Goal: Transaction & Acquisition: Purchase product/service

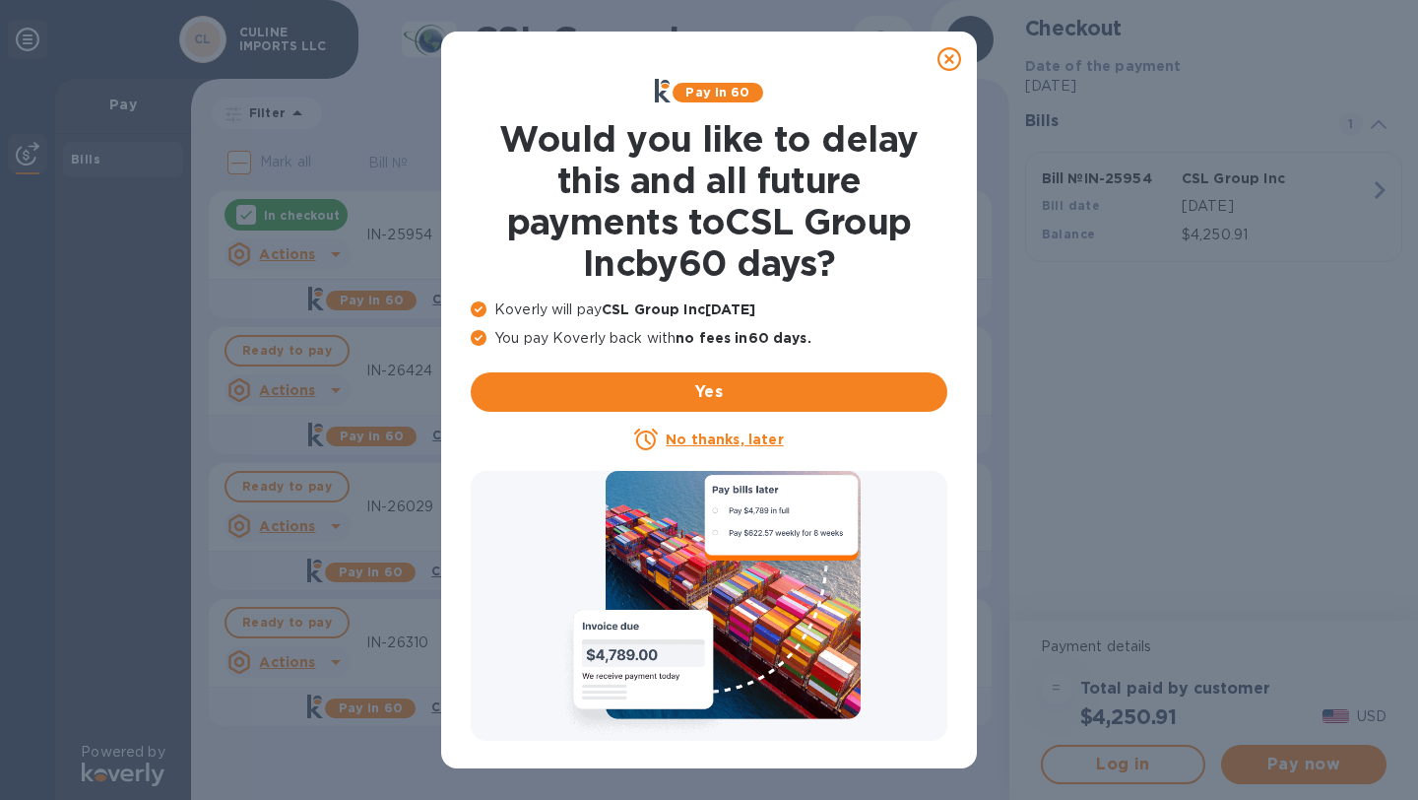
click at [953, 52] on icon at bounding box center [950, 59] width 24 height 24
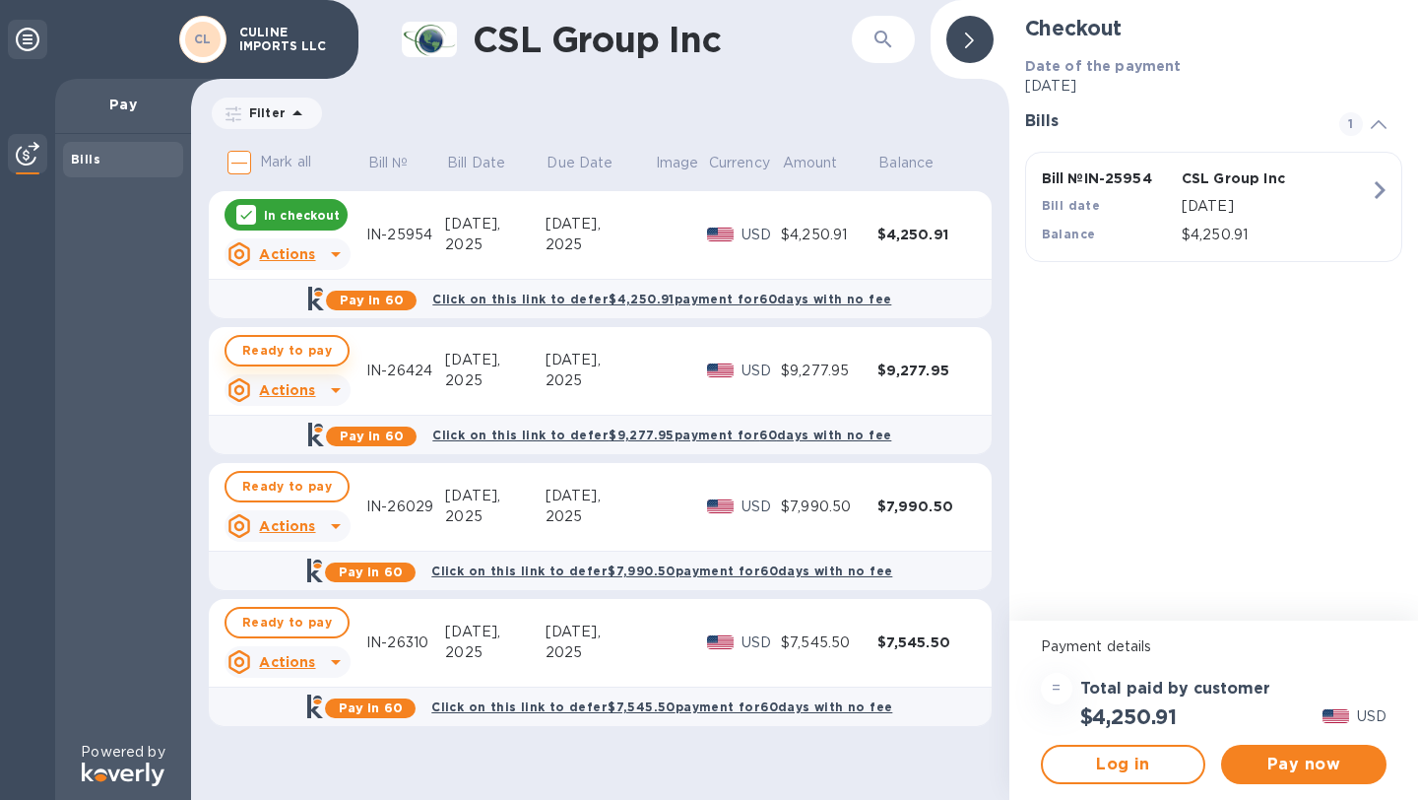
click at [327, 358] on button "Ready to pay" at bounding box center [287, 351] width 125 height 32
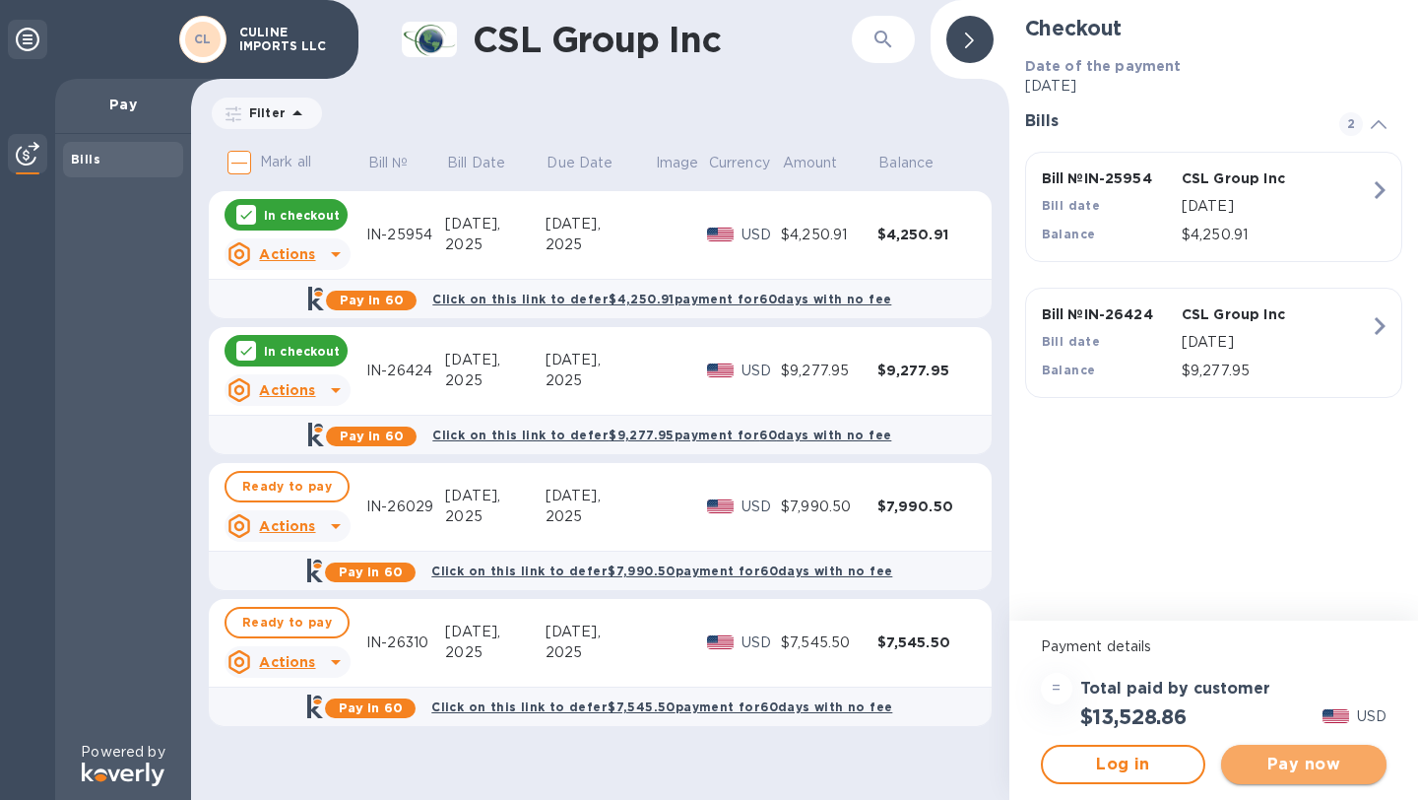
click at [1334, 766] on span "Pay now" at bounding box center [1304, 765] width 134 height 24
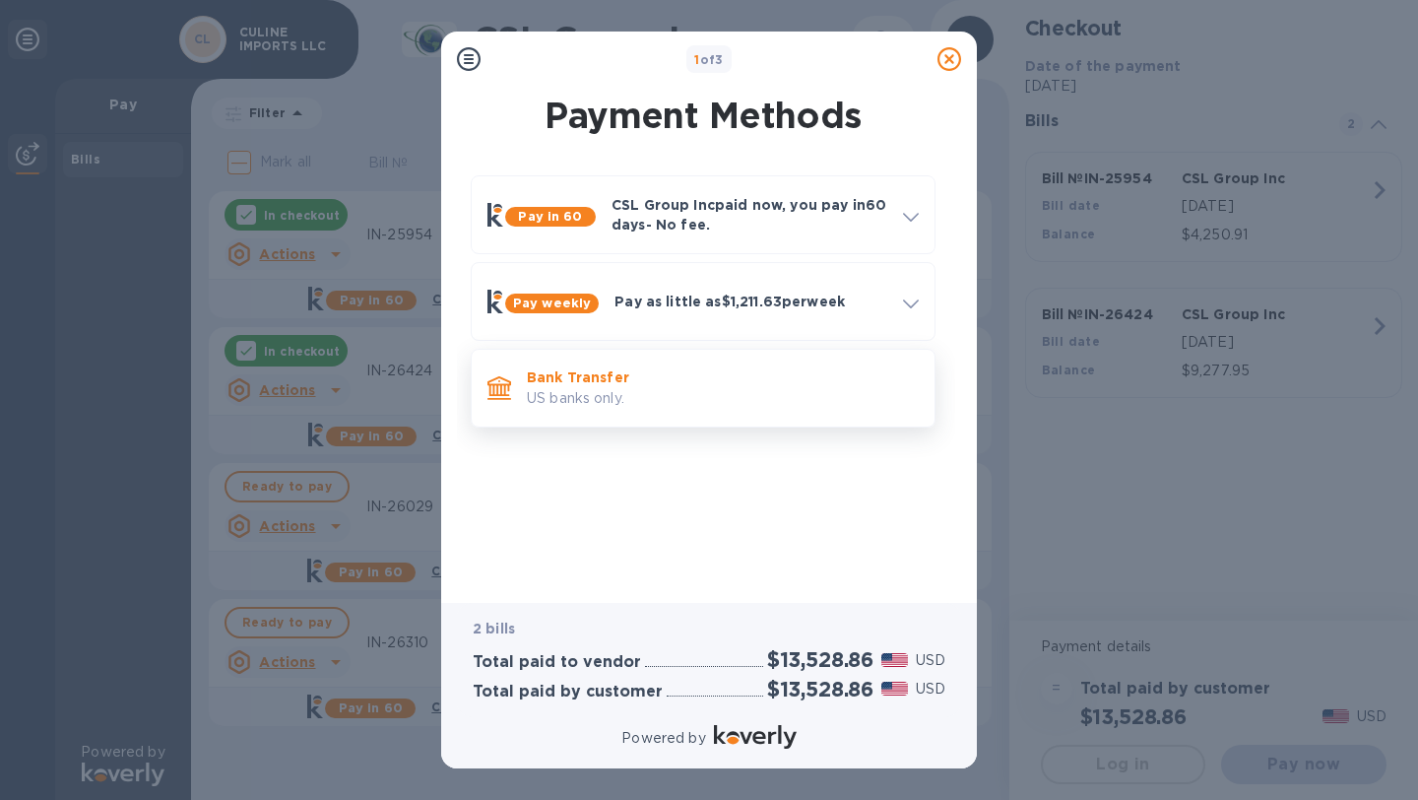
click at [610, 374] on p "Bank Transfer" at bounding box center [723, 377] width 392 height 20
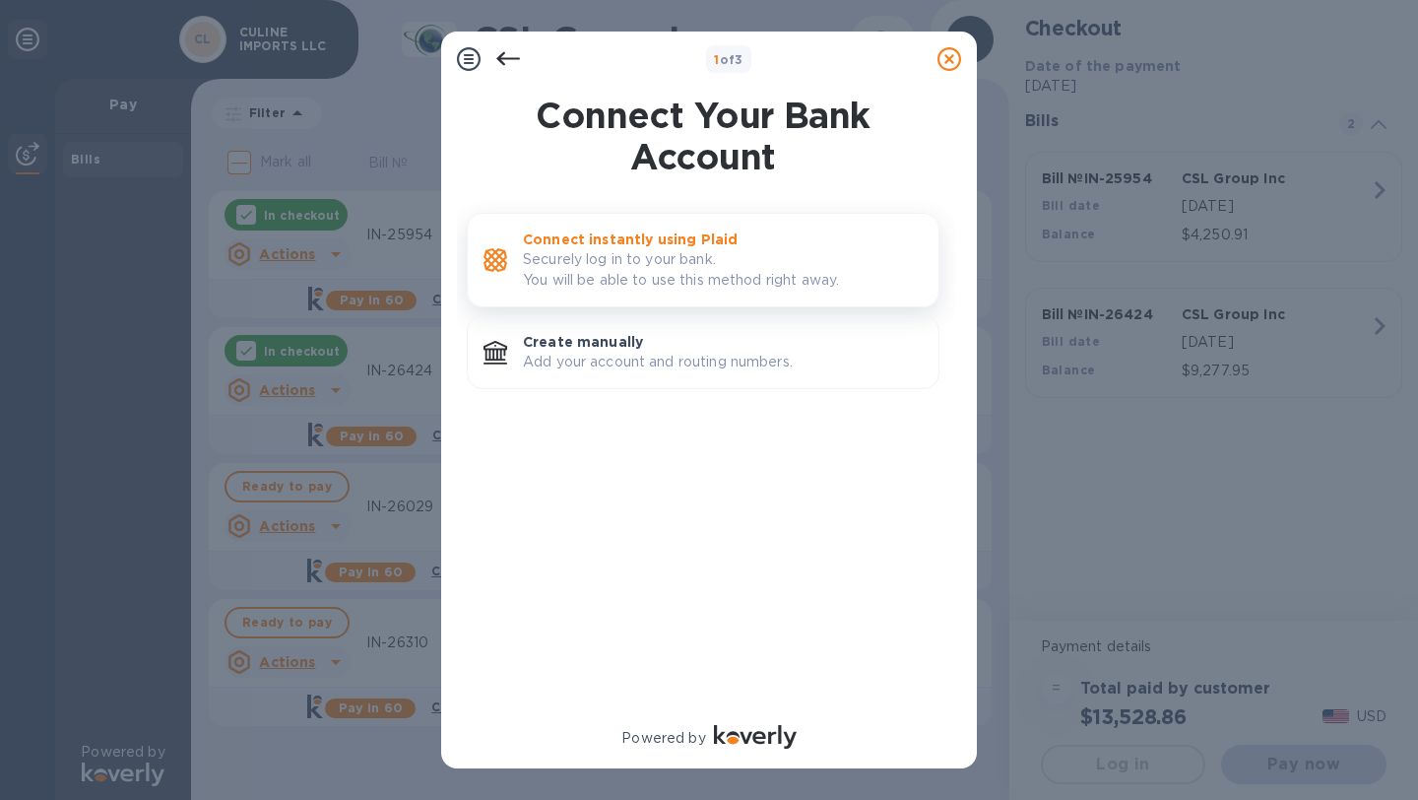
click at [656, 272] on p "Securely log in to your bank. You will be able to use this method right away." at bounding box center [723, 269] width 400 height 41
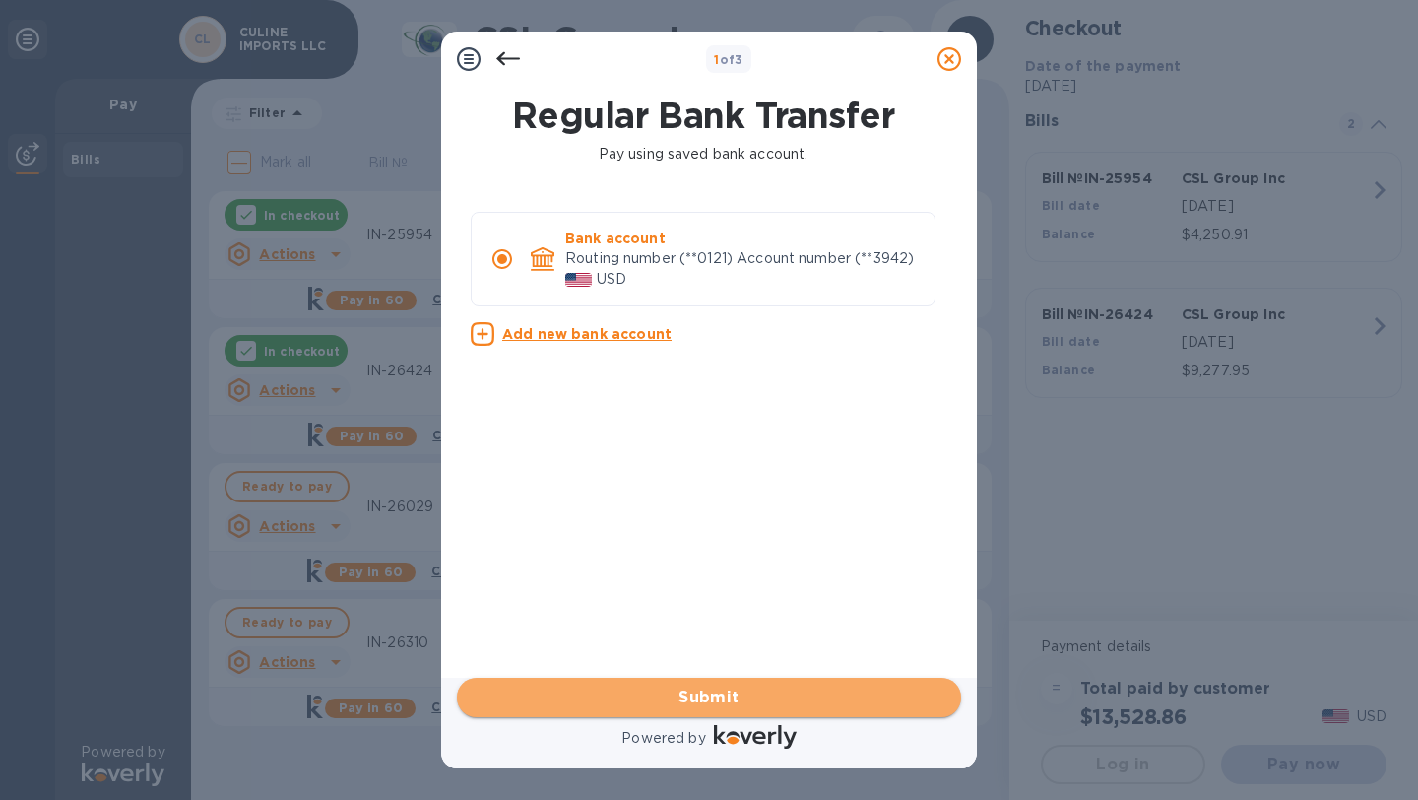
click at [675, 698] on span "Submit" at bounding box center [709, 698] width 473 height 24
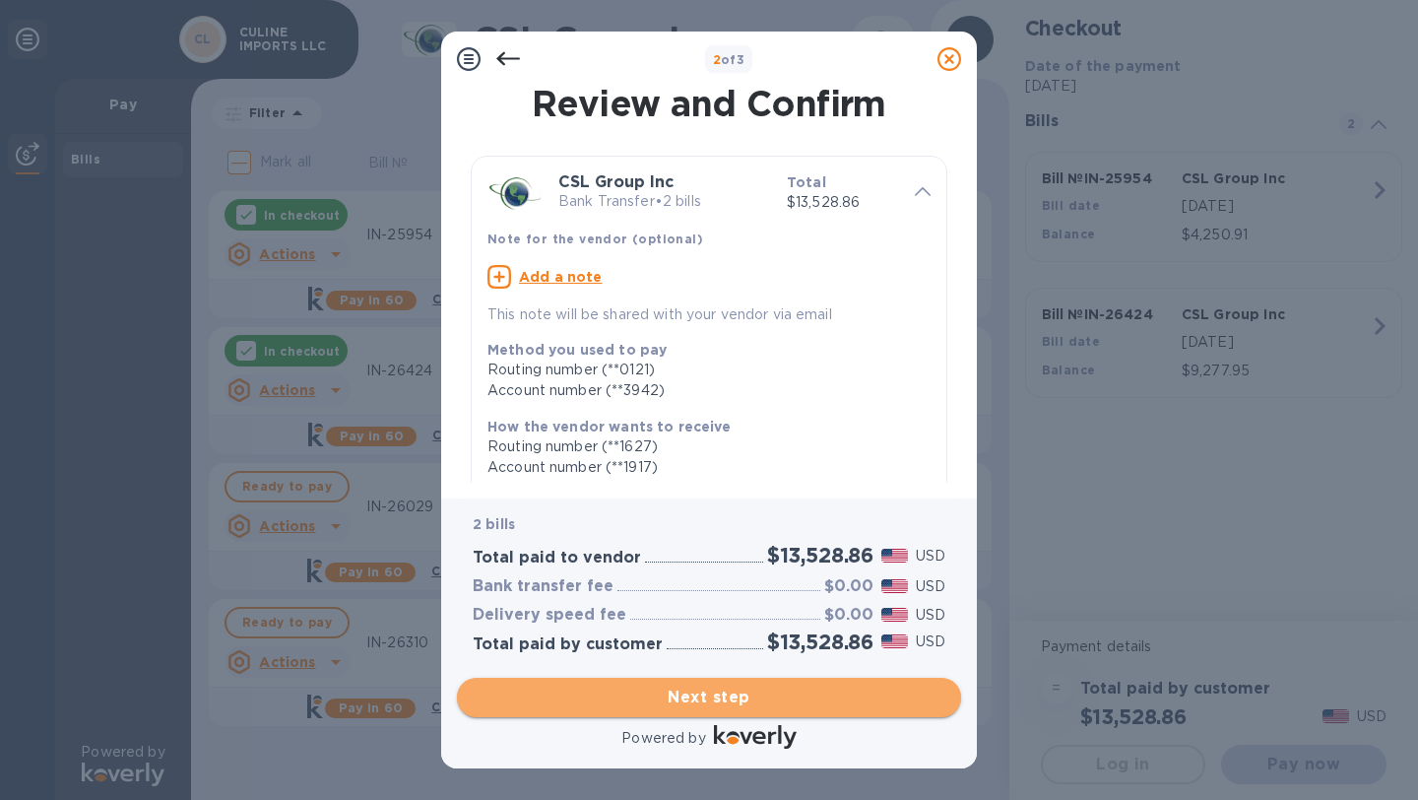
click at [675, 698] on span "Next step" at bounding box center [709, 698] width 473 height 24
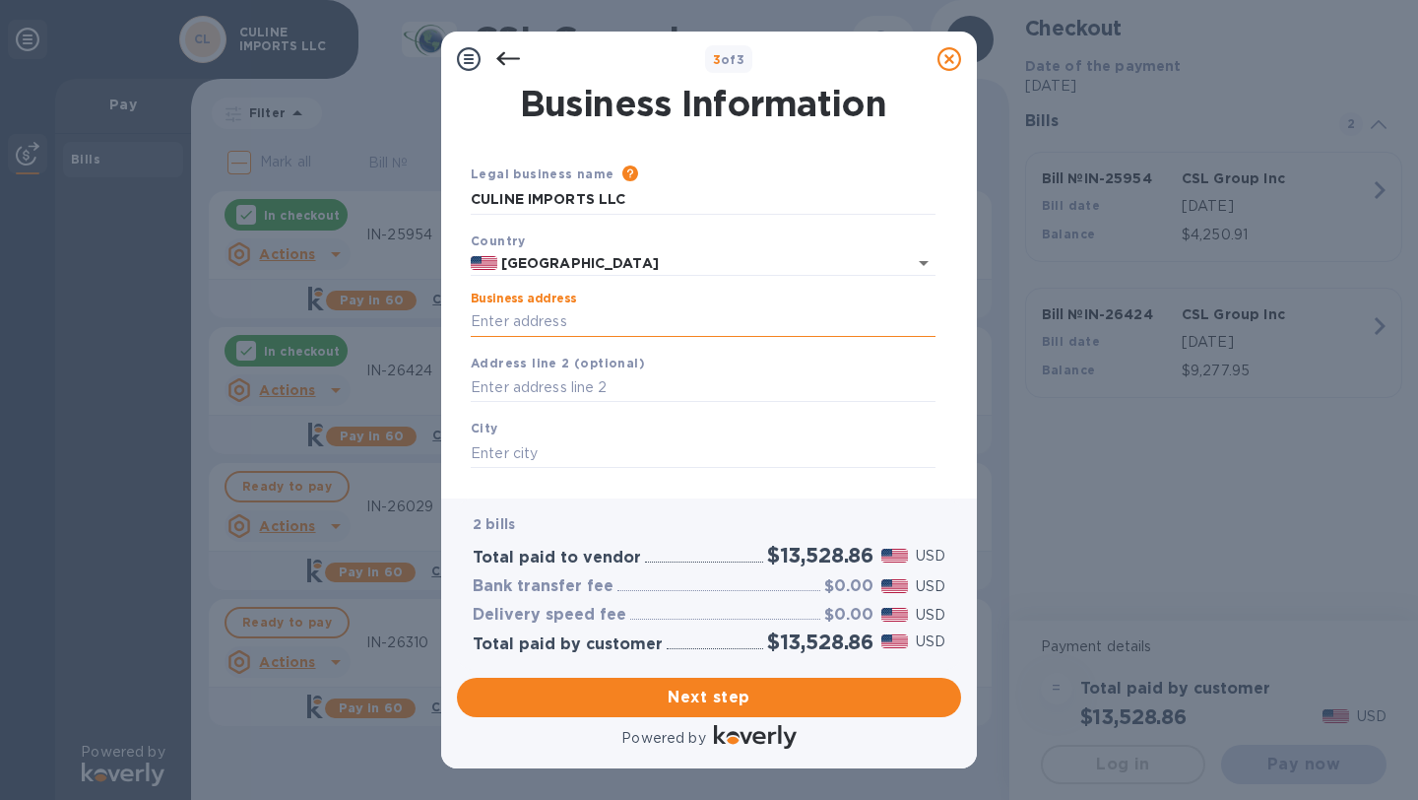
click at [556, 329] on input "Business address" at bounding box center [703, 322] width 465 height 30
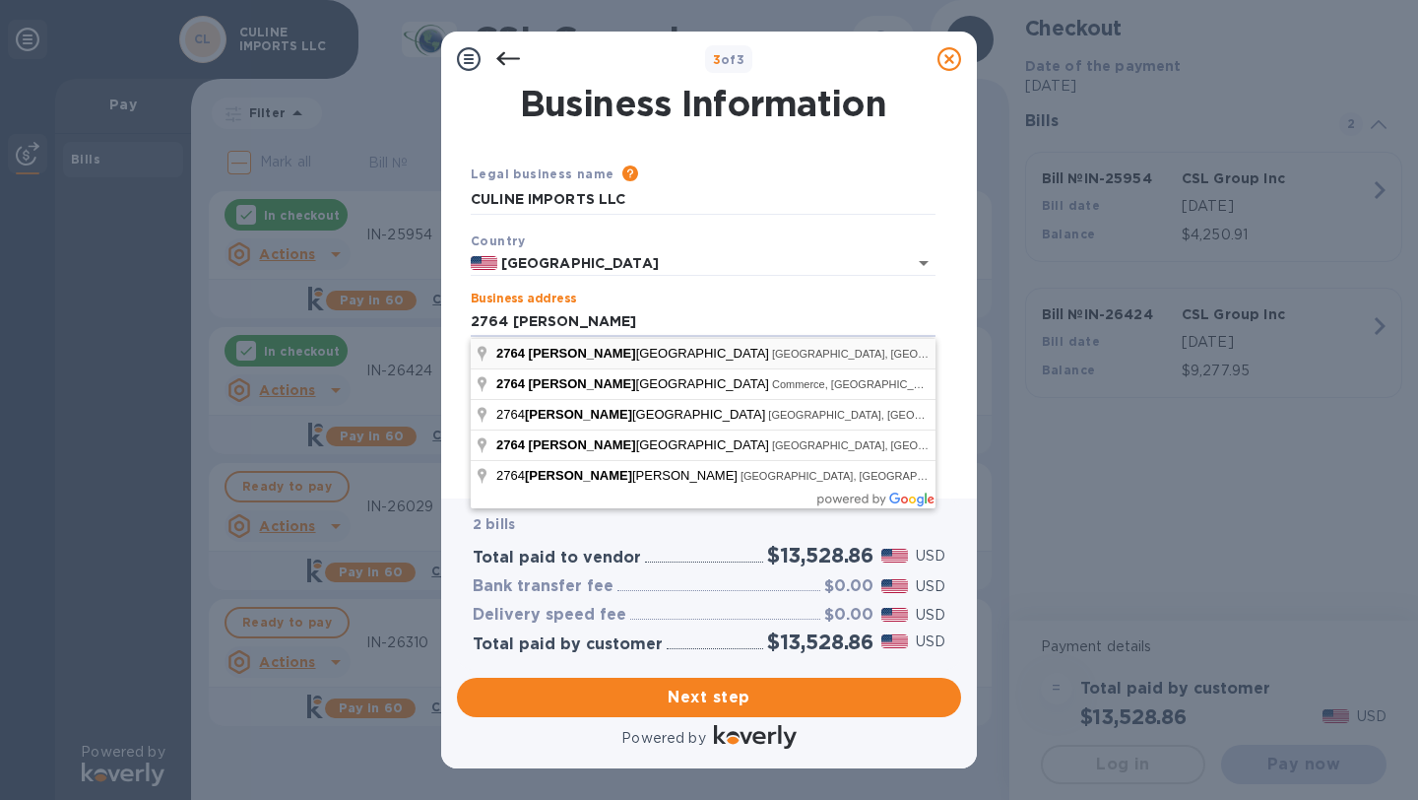
type input "[STREET_ADDRESS]"
type input "[PERSON_NAME]"
type input "CA"
type input "90058"
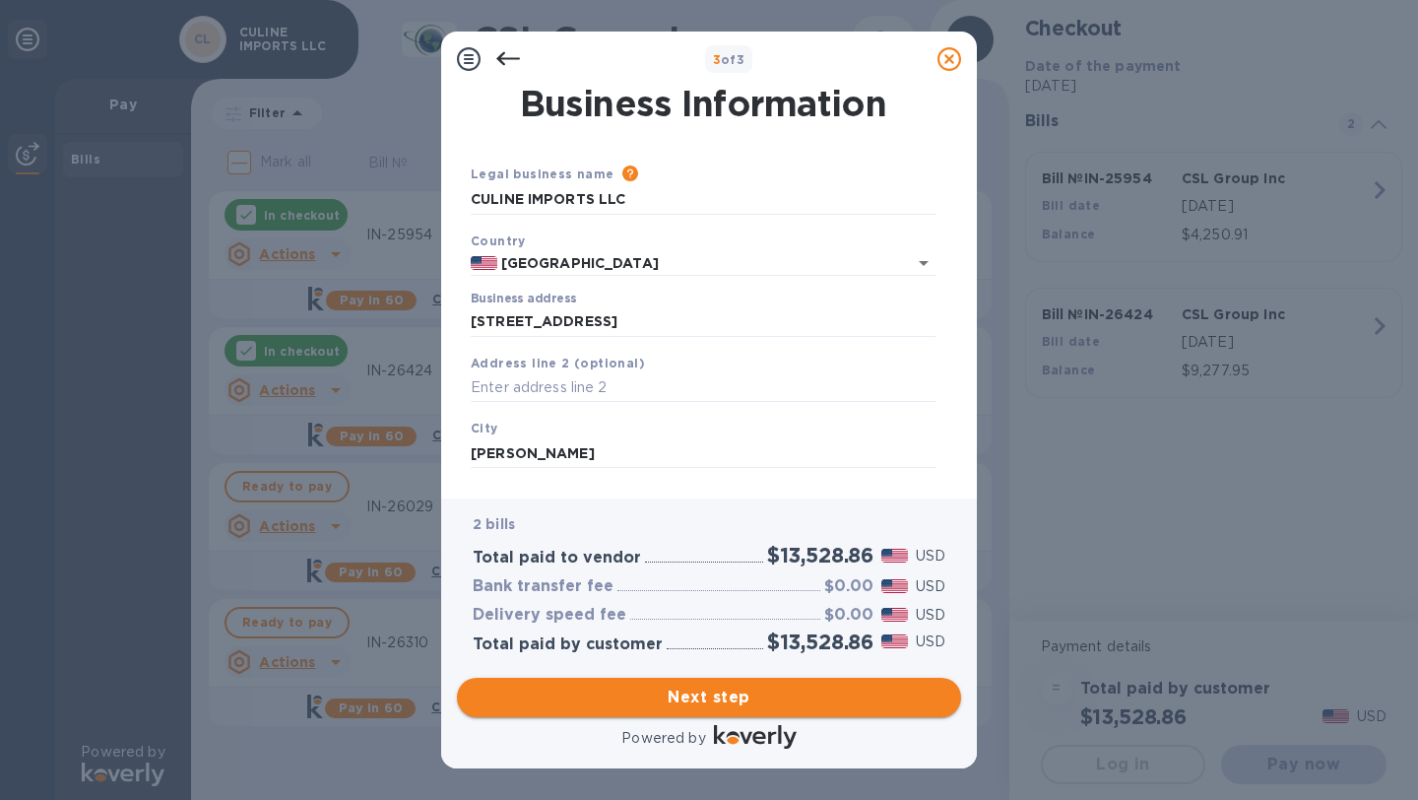
click at [772, 686] on span "Next step" at bounding box center [709, 698] width 473 height 24
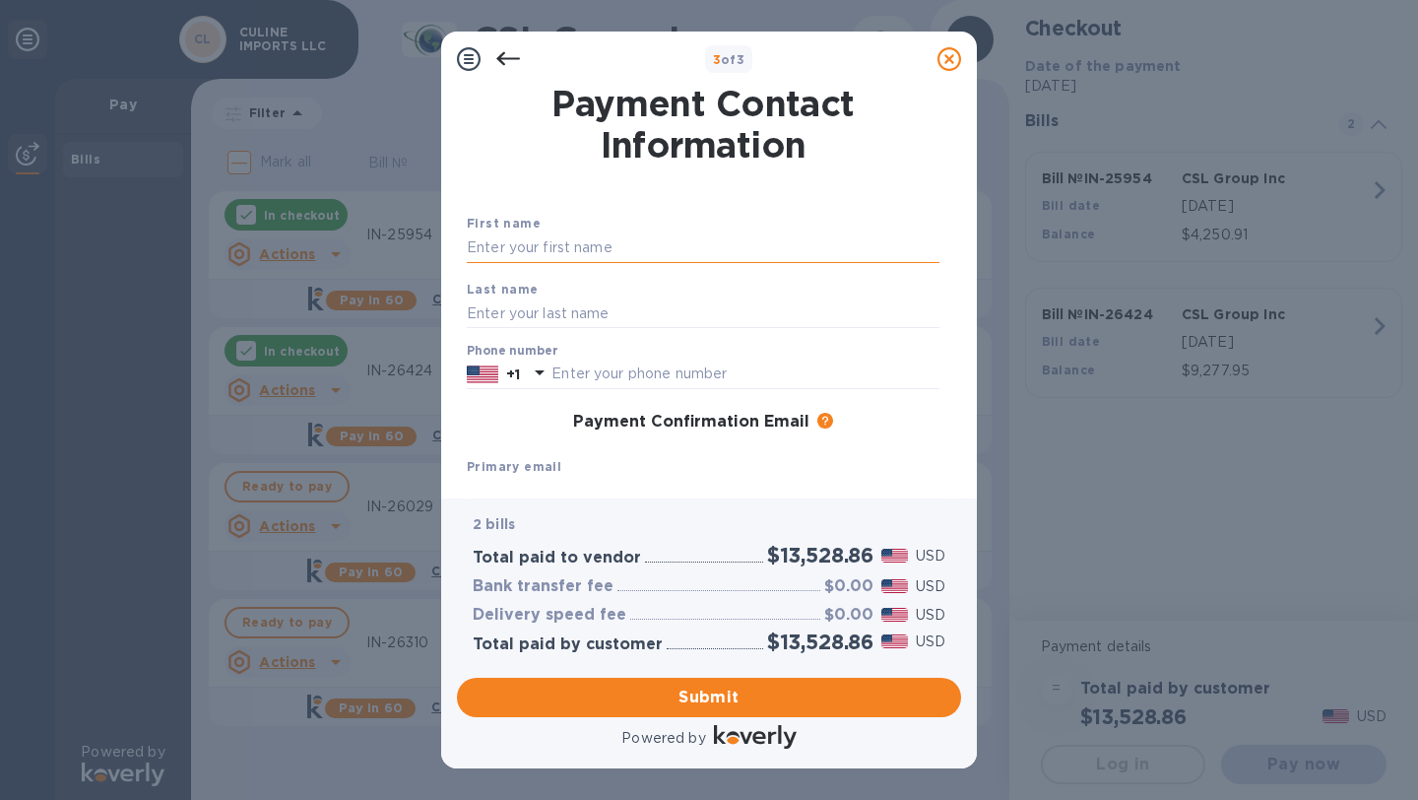
click at [574, 238] on input "text" at bounding box center [703, 248] width 473 height 30
type input "AVISHAI"
type input "ZARIFPOUR"
type input "3106582025"
type input "[EMAIL_ADDRESS][DOMAIN_NAME]"
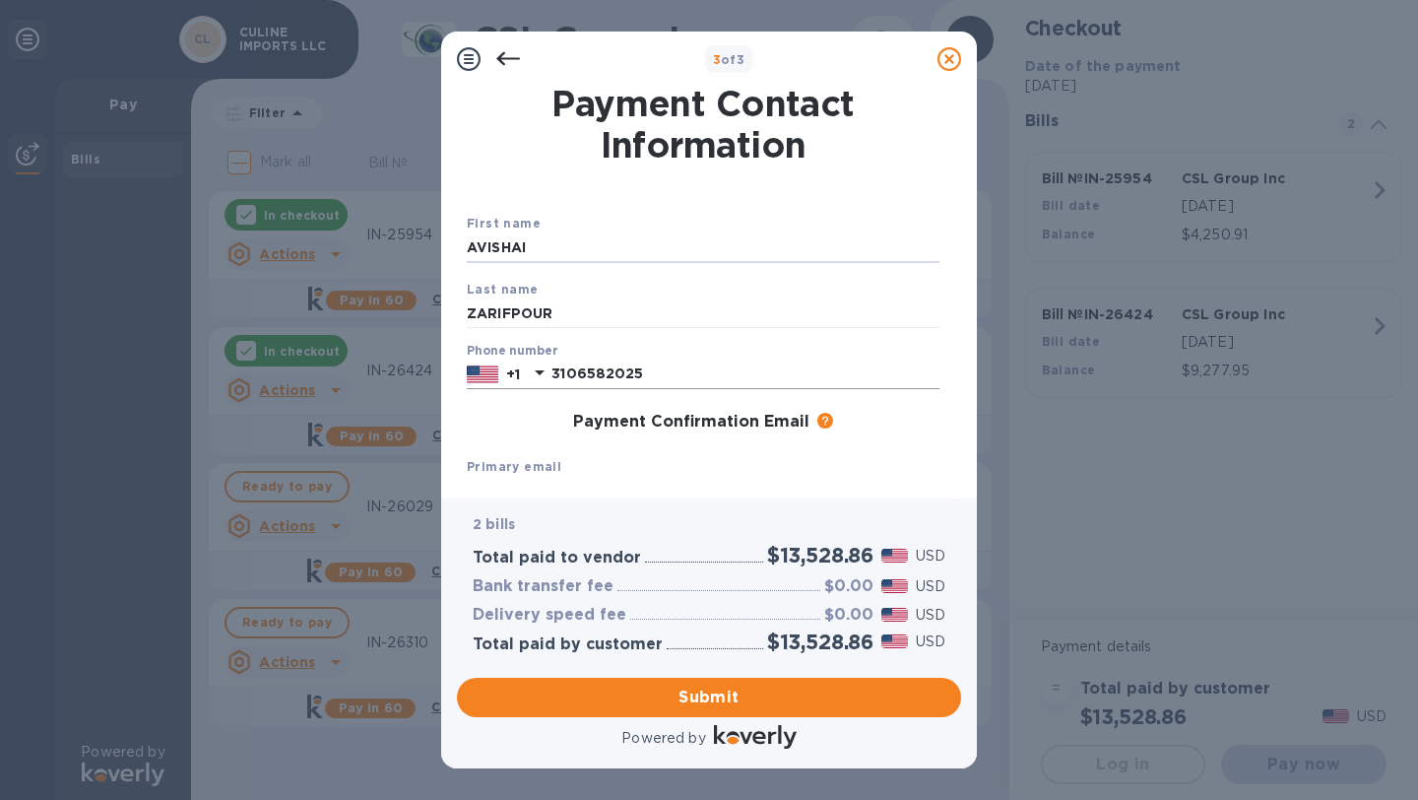
scroll to position [212, 0]
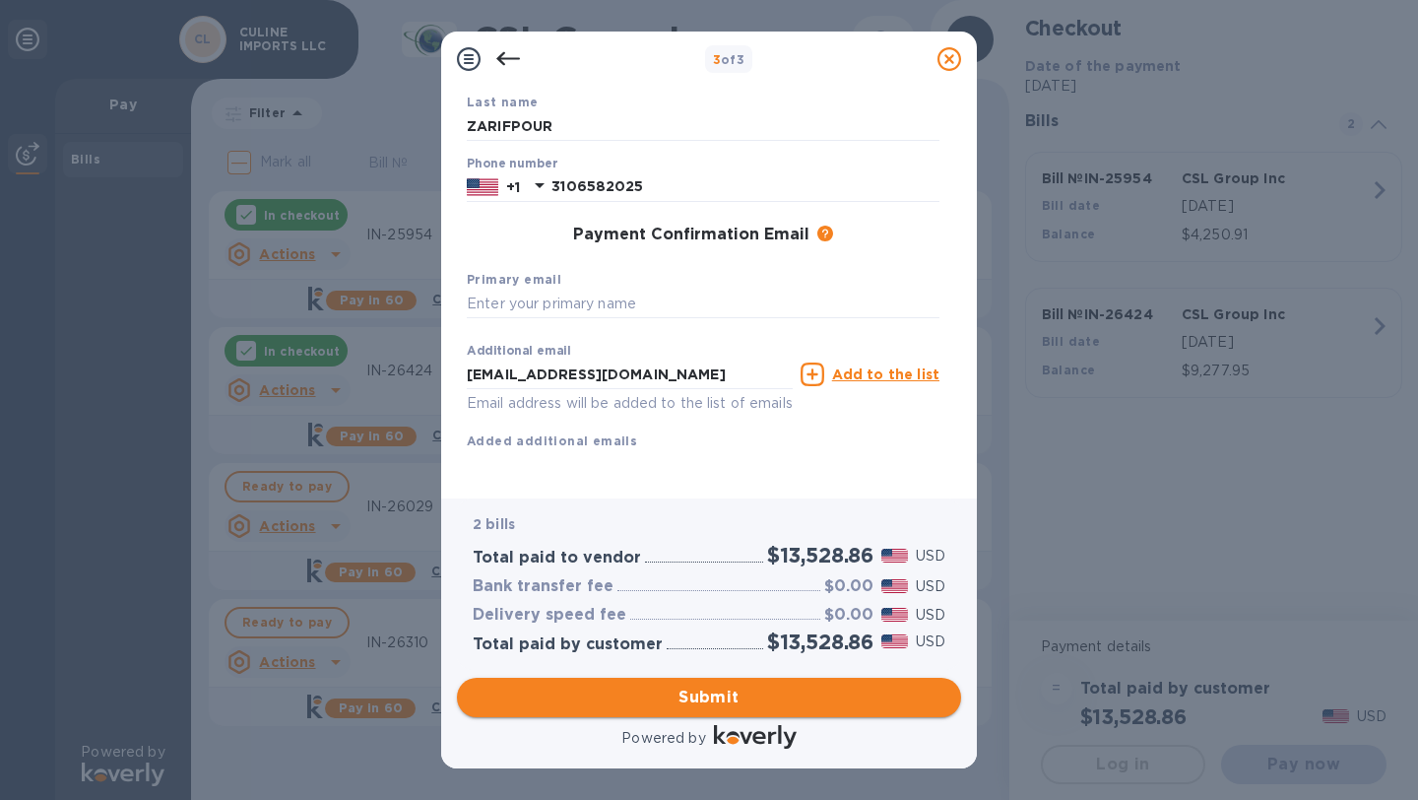
click at [755, 705] on span "Submit" at bounding box center [709, 698] width 473 height 24
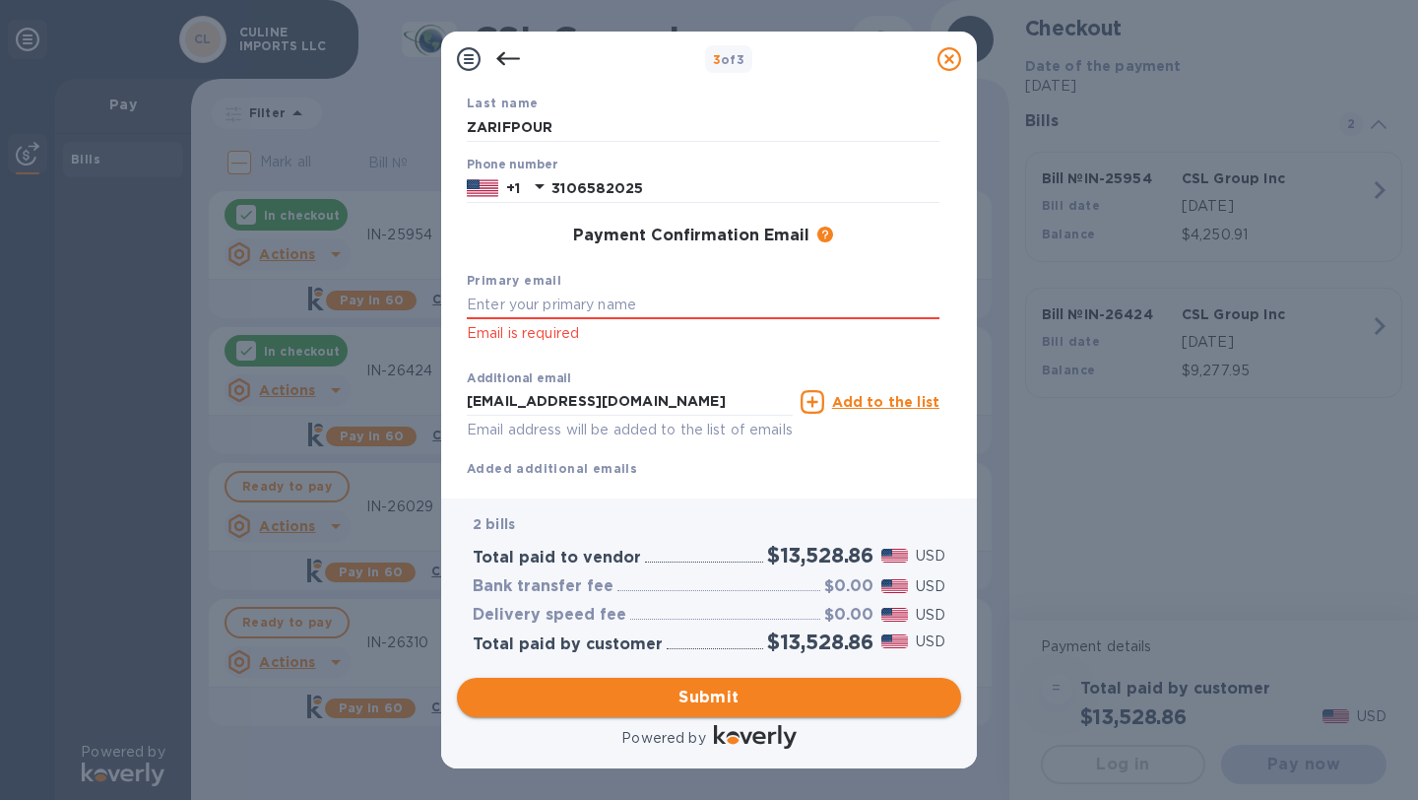
scroll to position [237, 0]
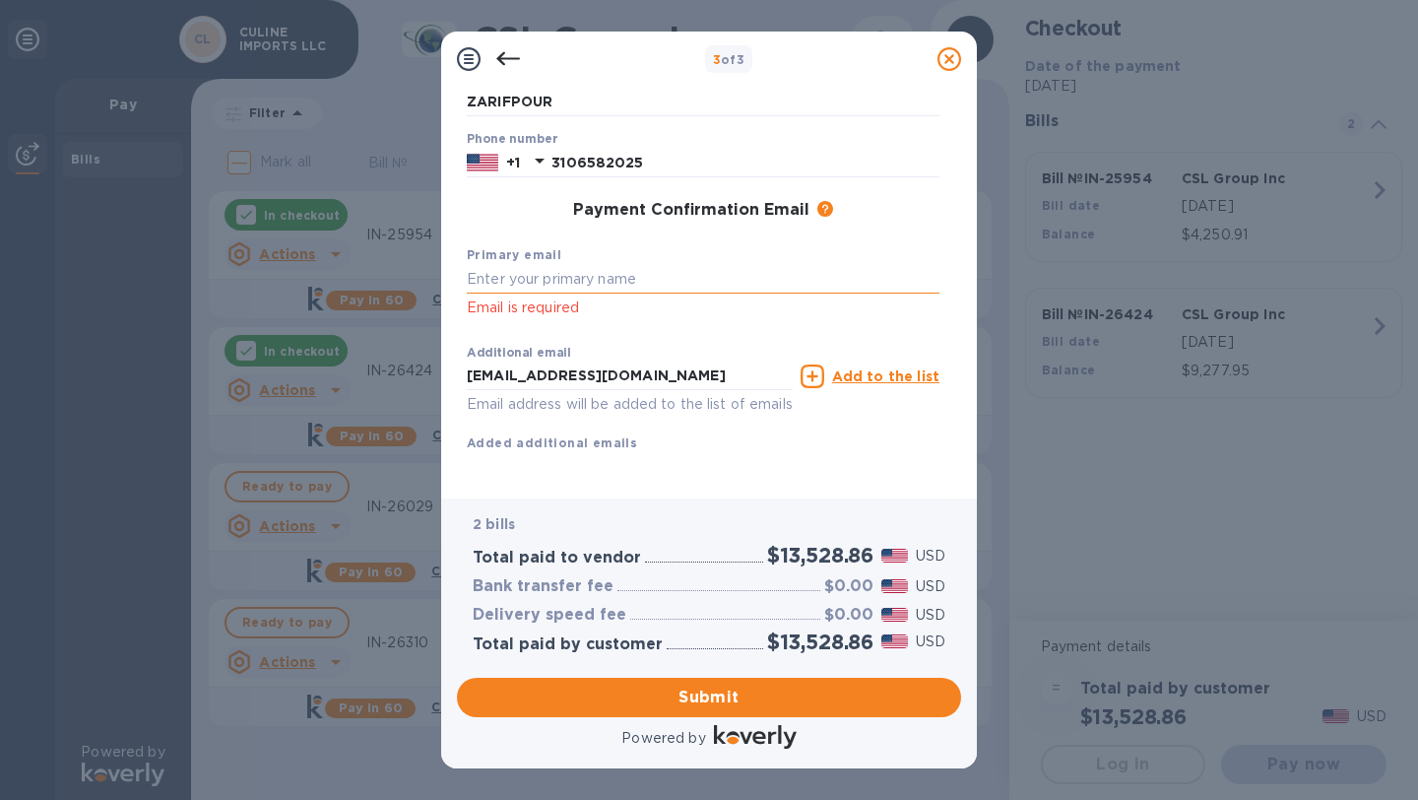
click at [609, 291] on input "text" at bounding box center [703, 280] width 473 height 30
type input "A"
type input "[EMAIL_ADDRESS][DOMAIN_NAME]"
click at [608, 328] on div "Primary email [EMAIL_ADDRESS][DOMAIN_NAME] Email is required" at bounding box center [703, 282] width 489 height 92
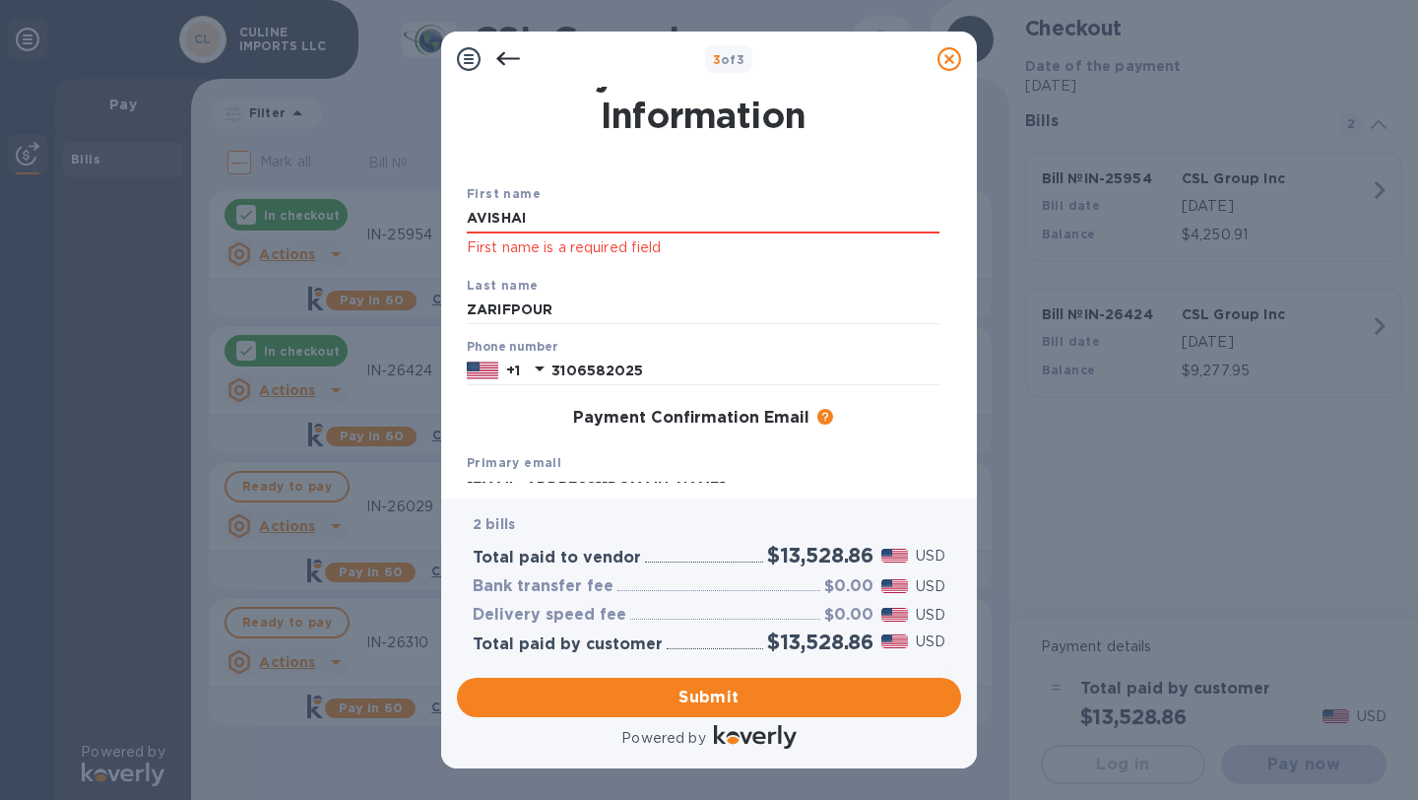
scroll to position [0, 0]
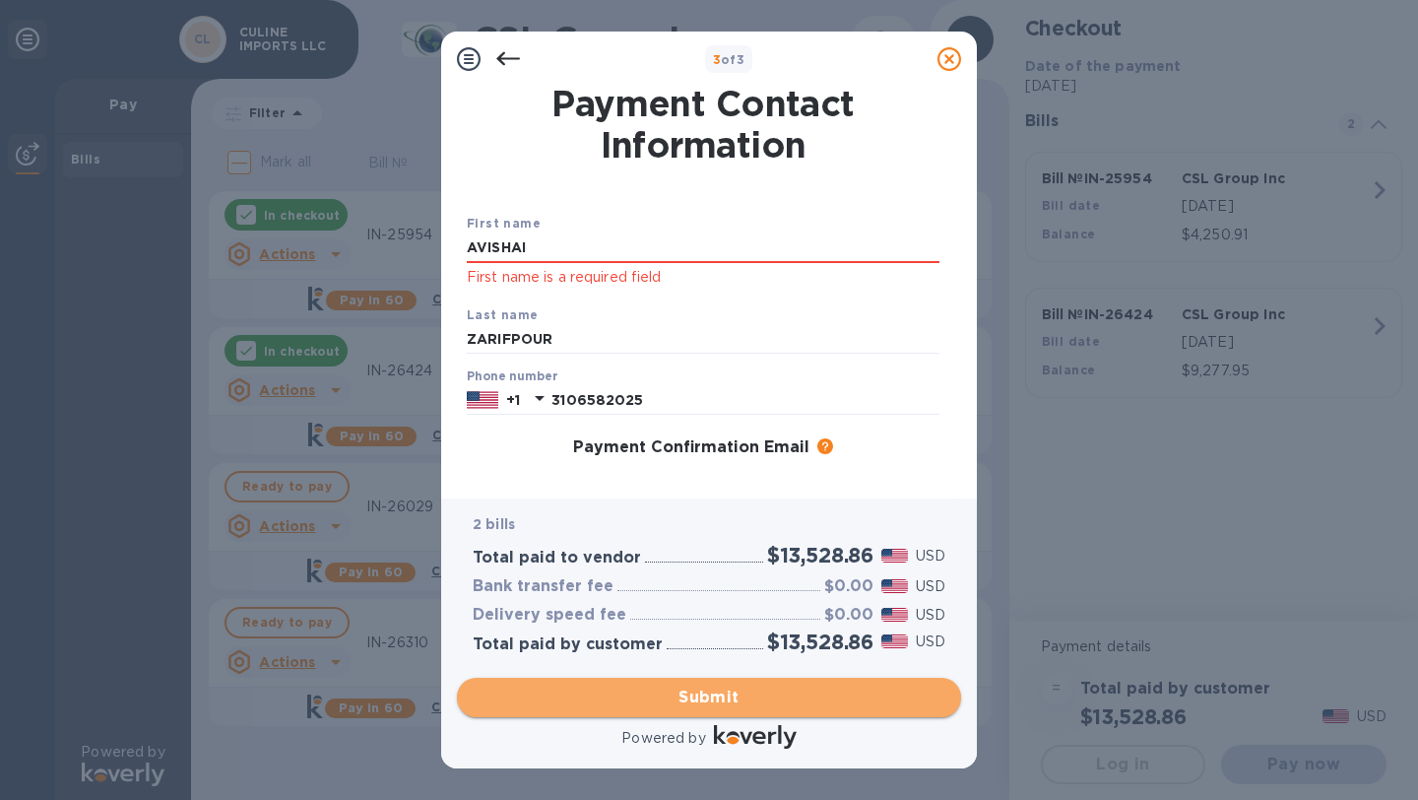
click at [721, 713] on button "Submit" at bounding box center [709, 697] width 504 height 39
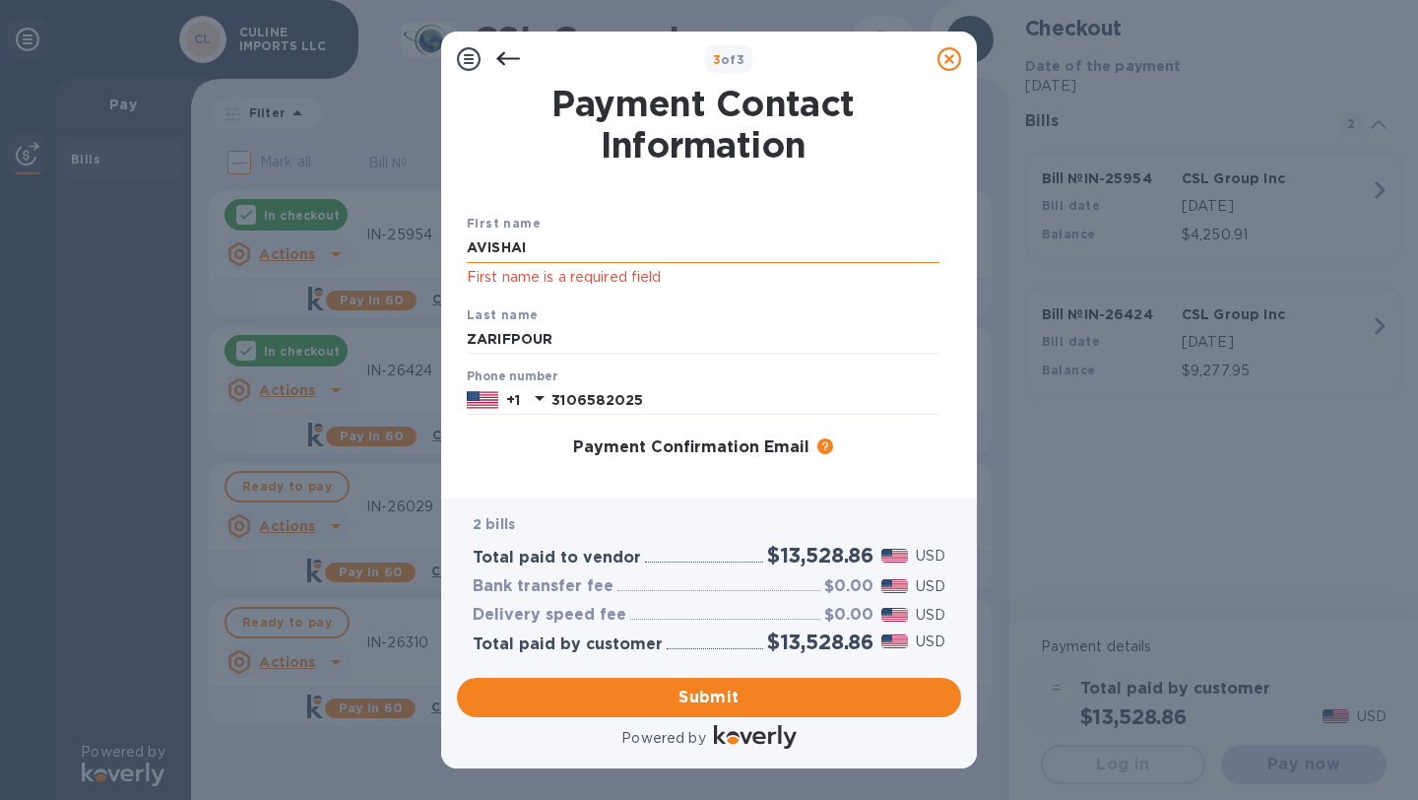
click at [561, 244] on input "AVISHAI" at bounding box center [703, 248] width 473 height 30
type input "AVISHAI"
click at [690, 182] on div "First name [PERSON_NAME] First name is a required field Last name [PERSON_NAME]…" at bounding box center [703, 422] width 481 height 491
click at [602, 243] on input "AVISHAI" at bounding box center [703, 248] width 473 height 30
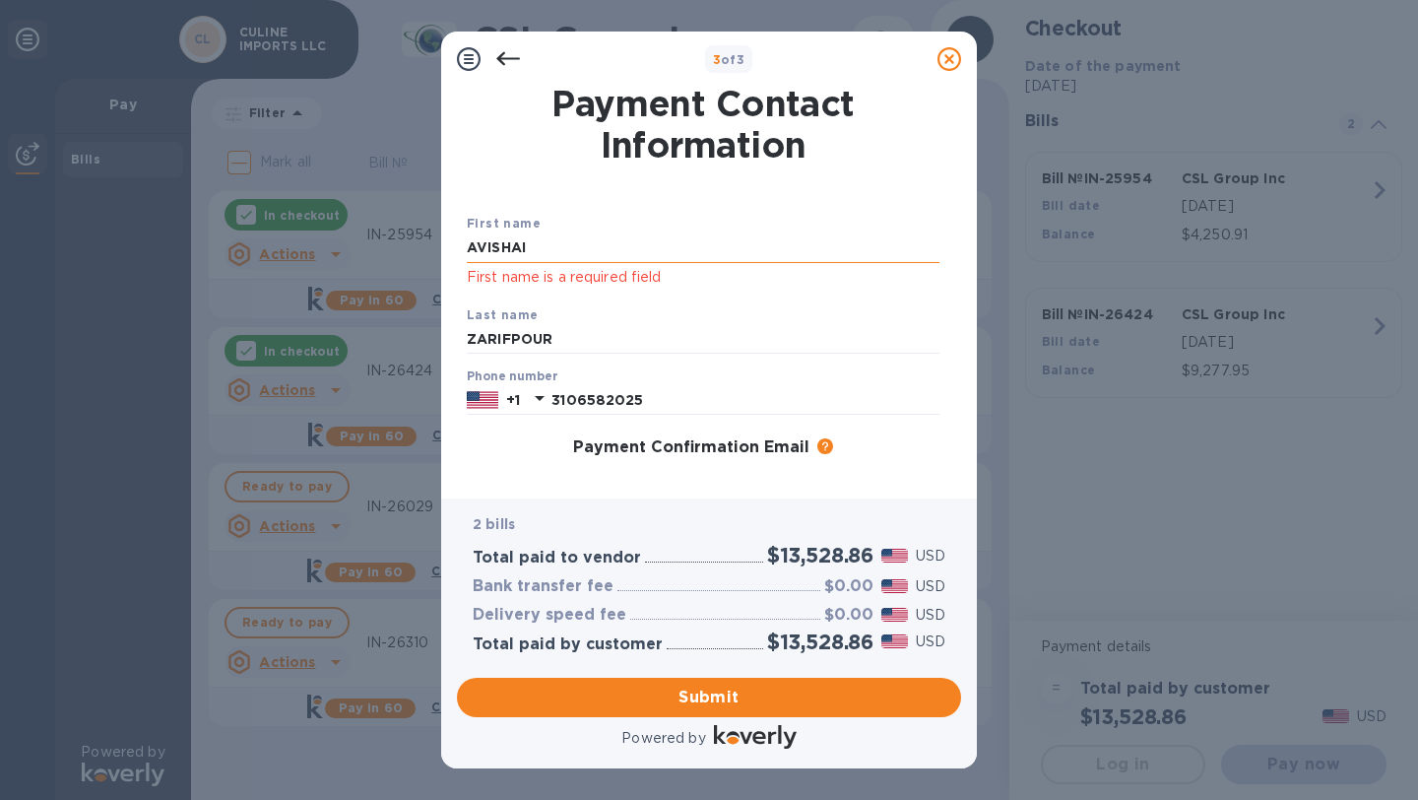
click at [602, 243] on input "AVISHAI" at bounding box center [703, 248] width 473 height 30
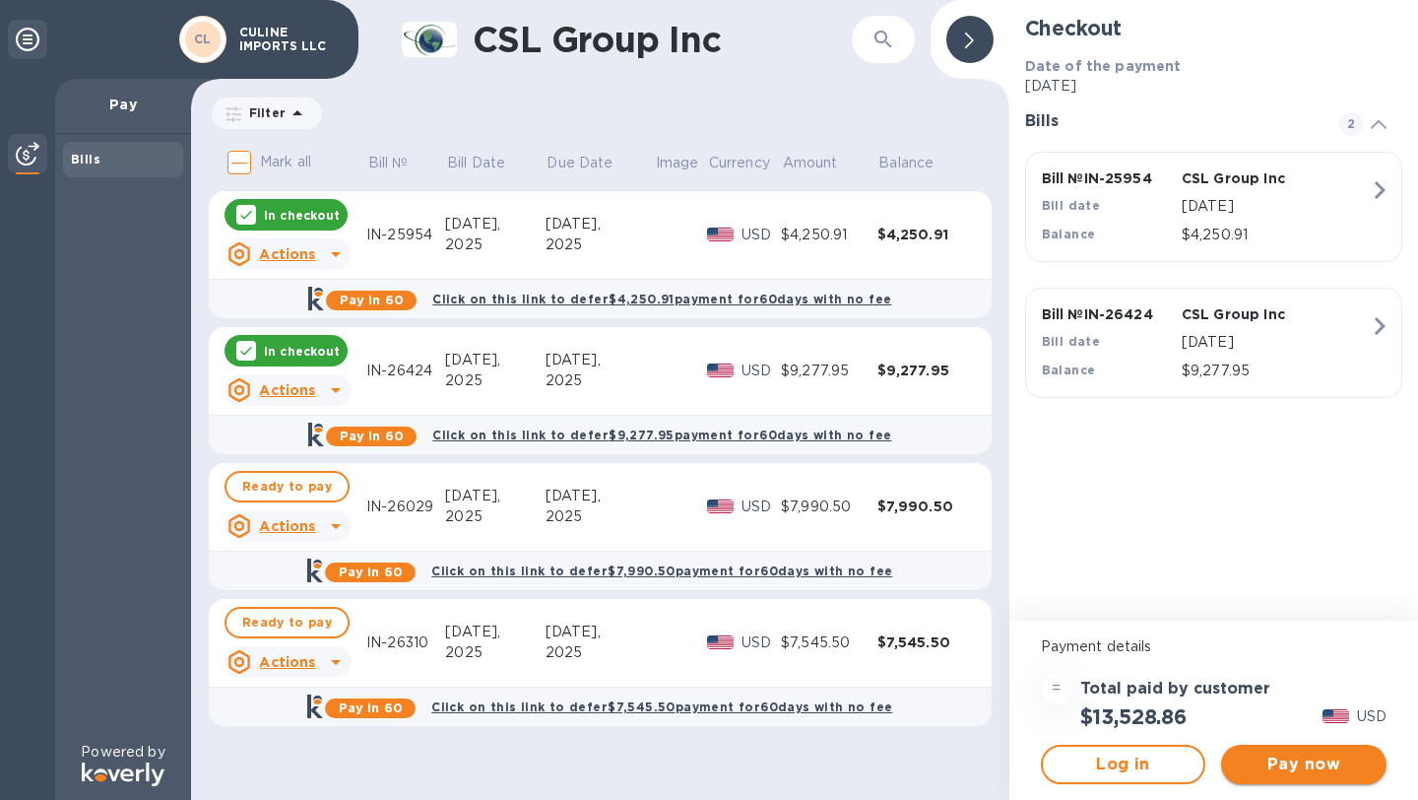
click at [1280, 778] on button "Pay now" at bounding box center [1303, 764] width 165 height 39
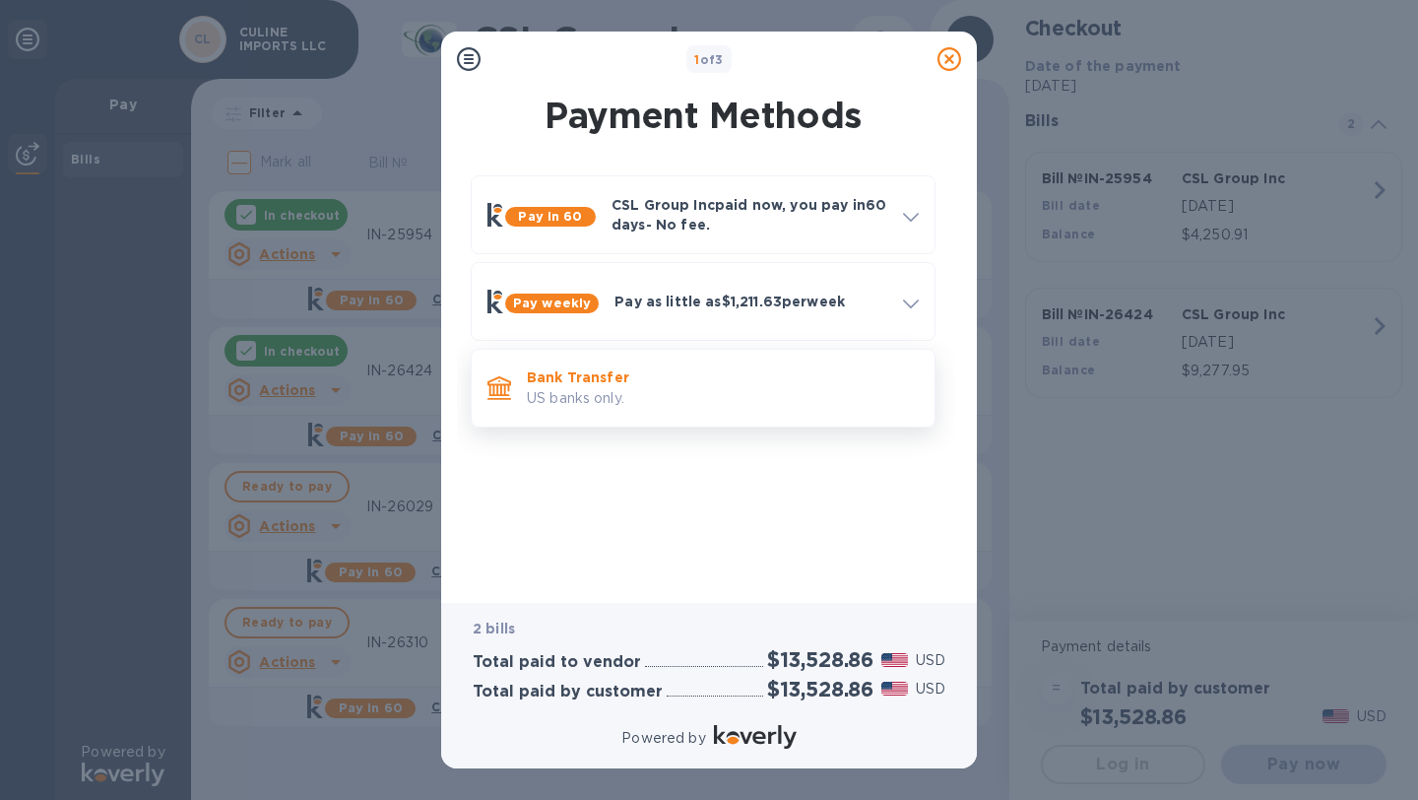
click at [660, 380] on p "Bank Transfer" at bounding box center [723, 377] width 392 height 20
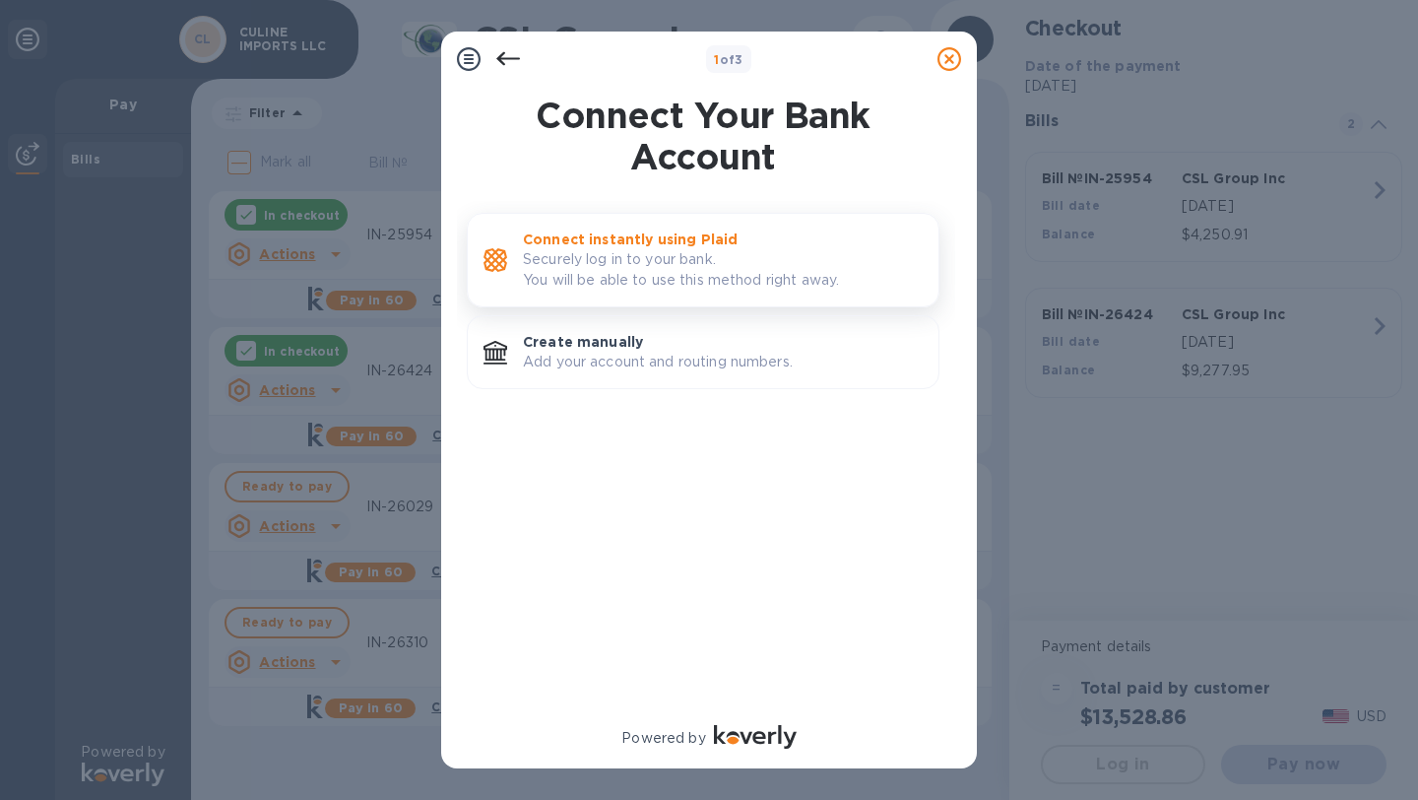
click at [649, 276] on p "Securely log in to your bank. You will be able to use this method right away." at bounding box center [723, 269] width 400 height 41
click at [661, 265] on p "Securely log in to your bank. You will be able to use this method right away." at bounding box center [723, 269] width 400 height 41
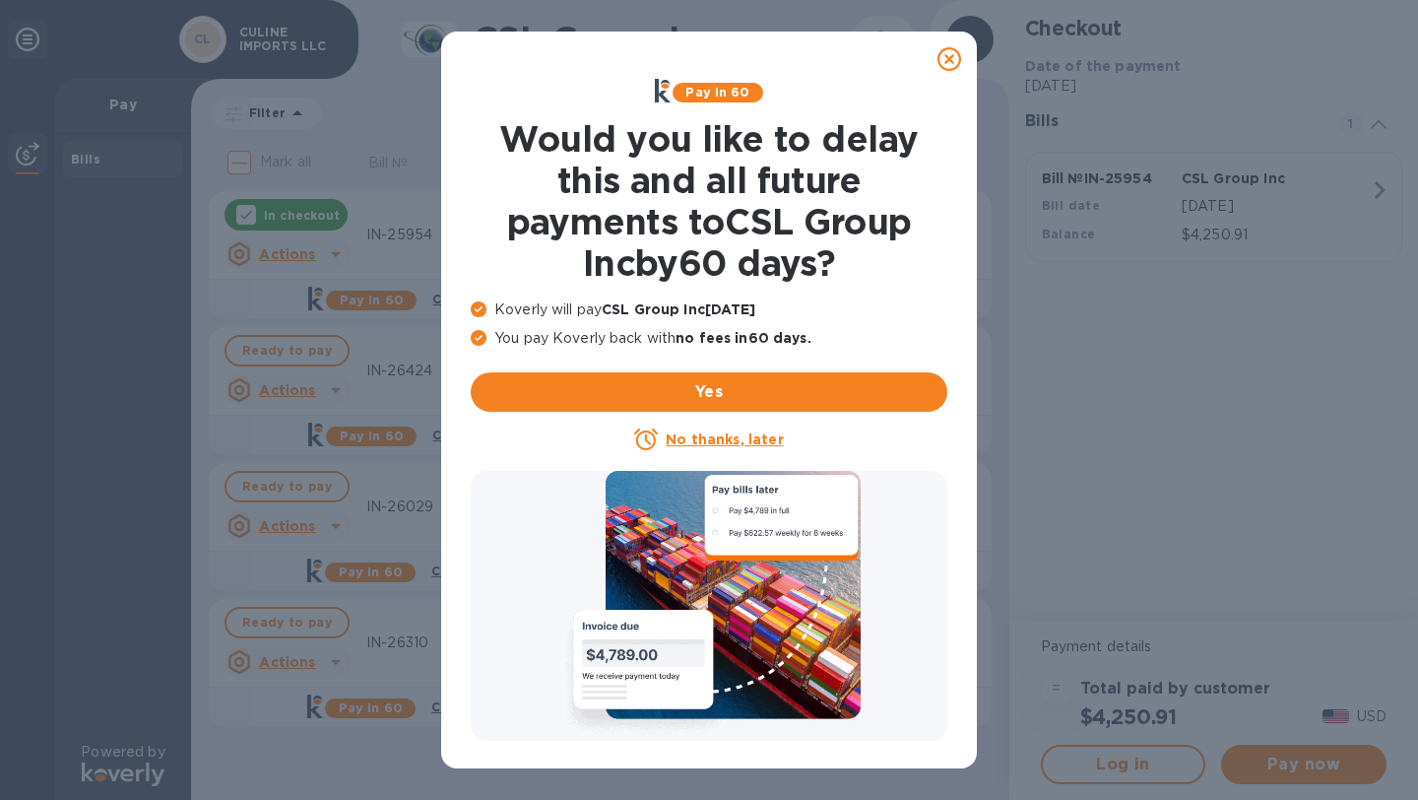
click at [708, 444] on u "No thanks, later" at bounding box center [724, 439] width 117 height 16
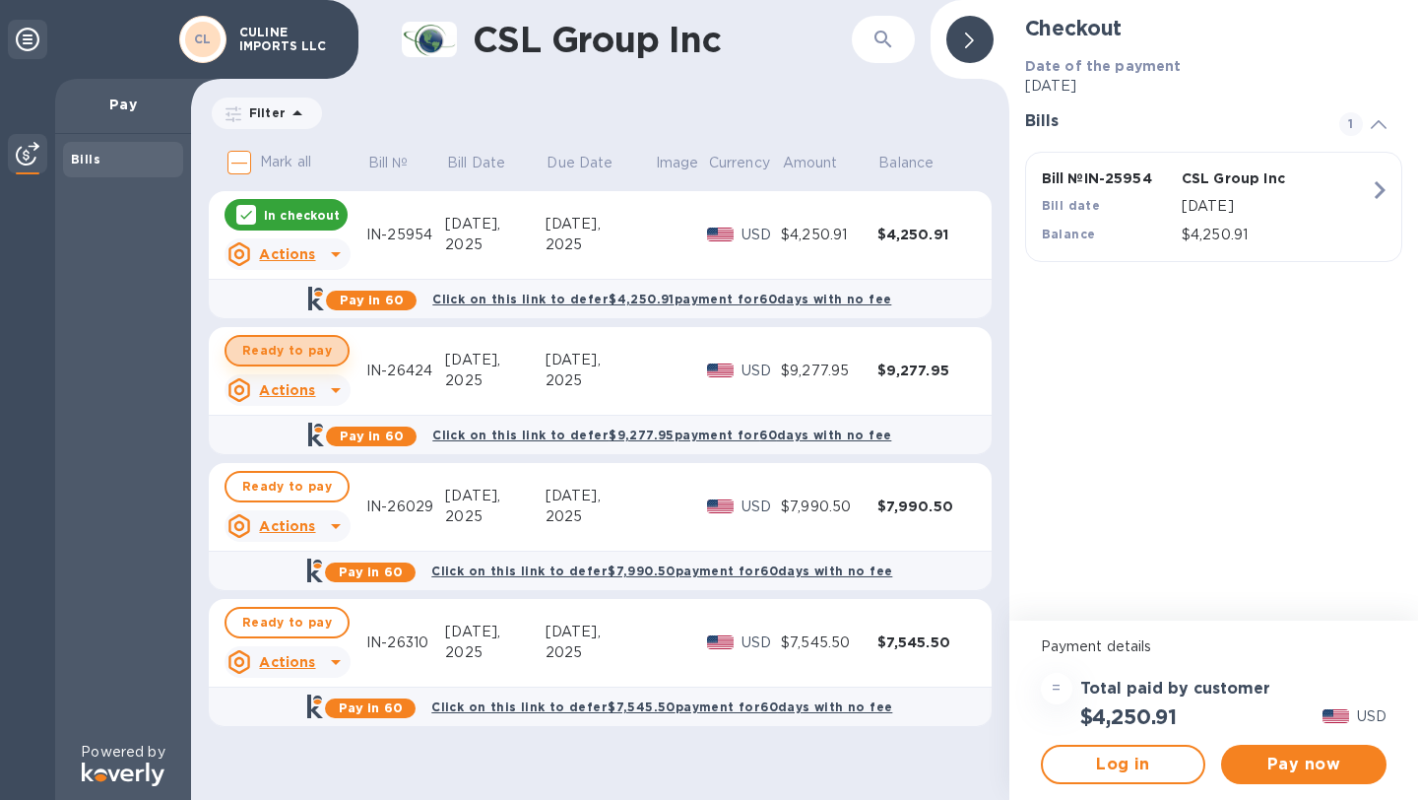
click at [306, 348] on span "Ready to pay" at bounding box center [287, 351] width 90 height 24
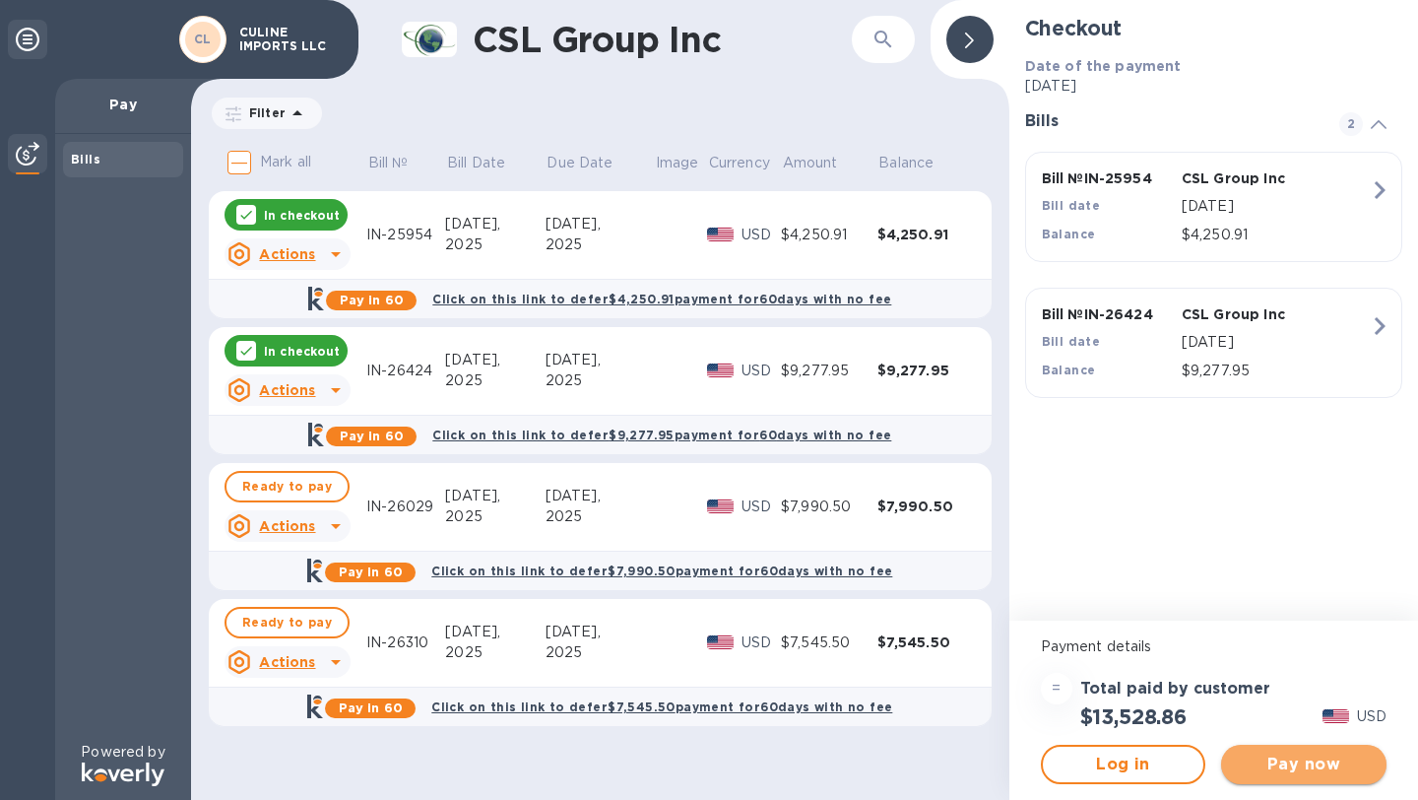
click at [1331, 763] on span "Pay now" at bounding box center [1304, 765] width 134 height 24
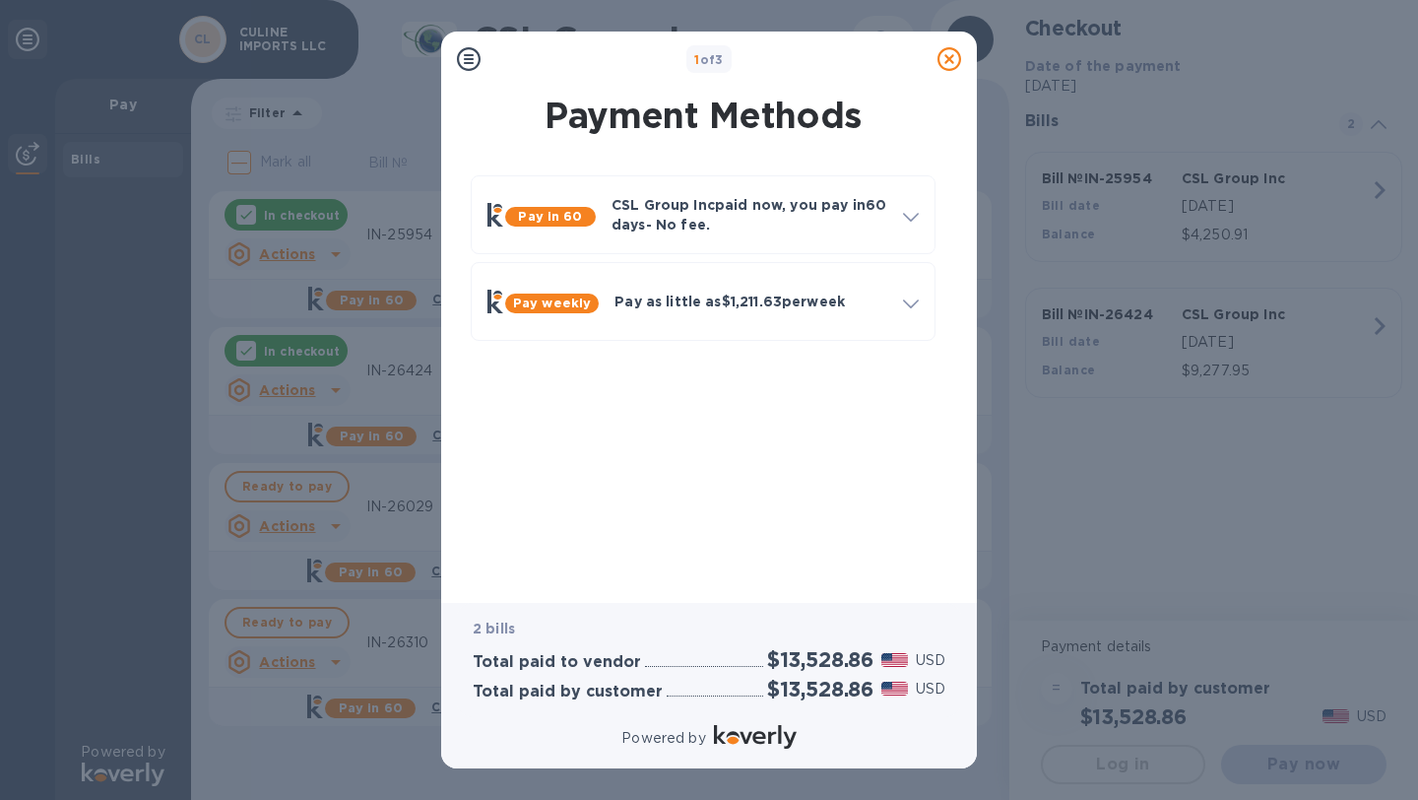
click at [946, 72] on div at bounding box center [949, 58] width 39 height 39
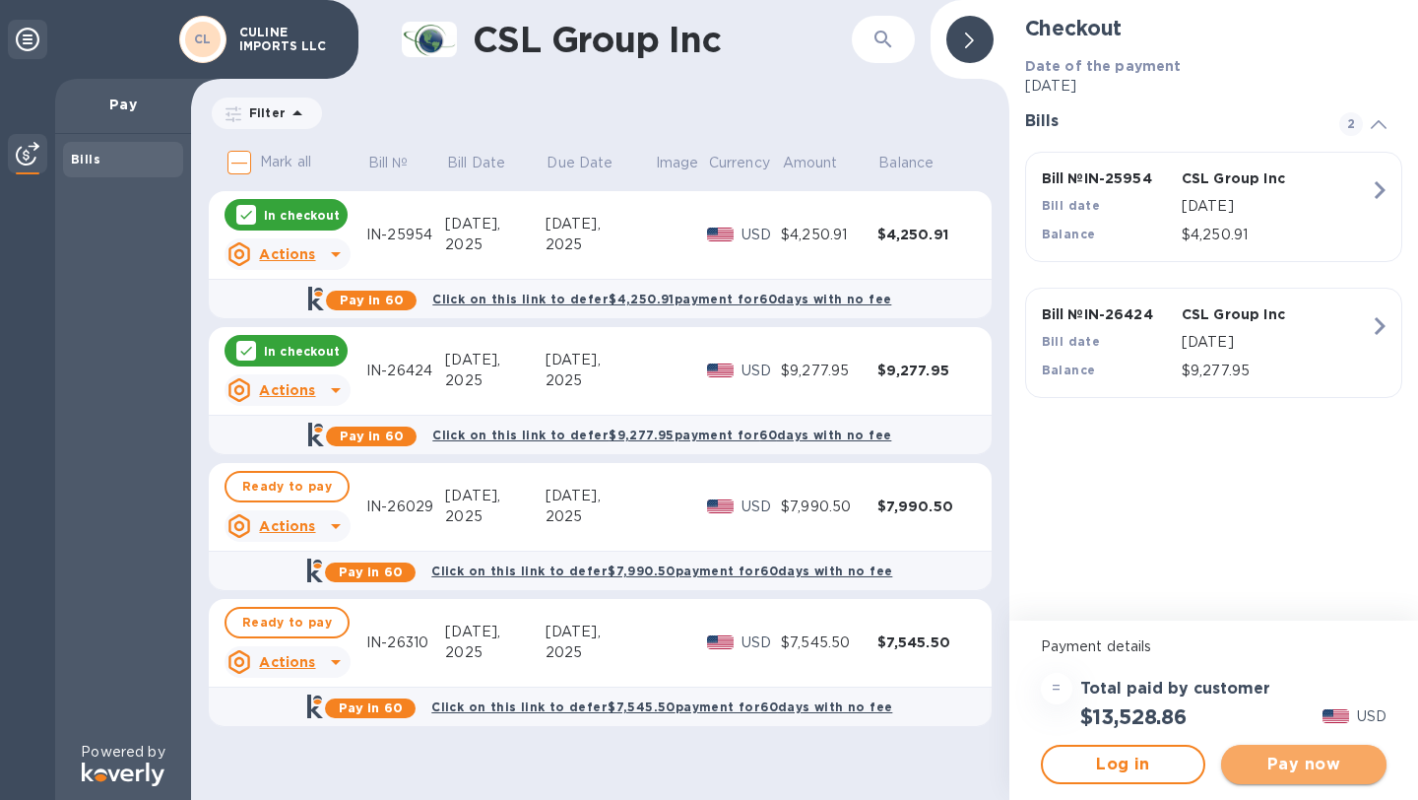
click at [1295, 758] on span "Pay now" at bounding box center [1304, 765] width 134 height 24
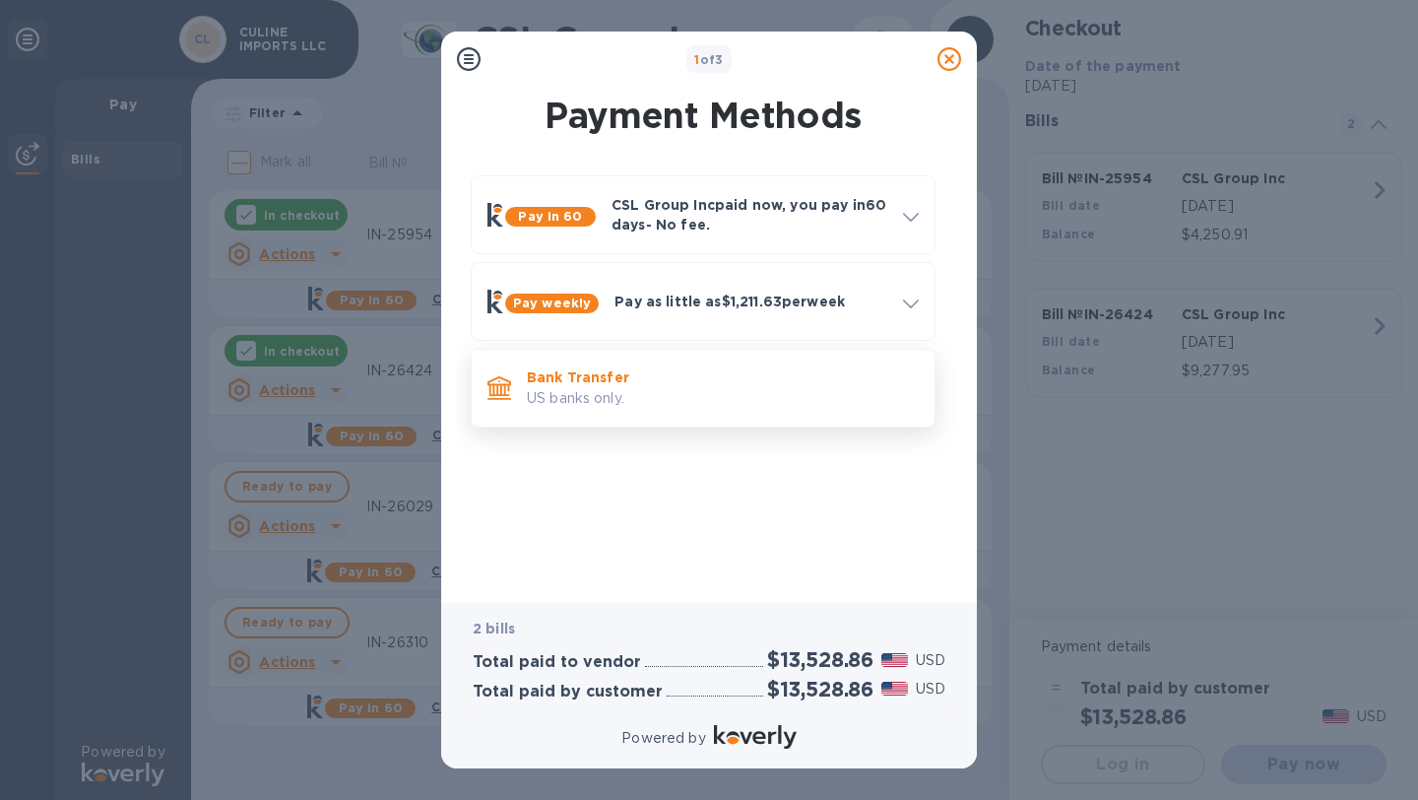
click at [730, 393] on p "US banks only." at bounding box center [723, 398] width 392 height 21
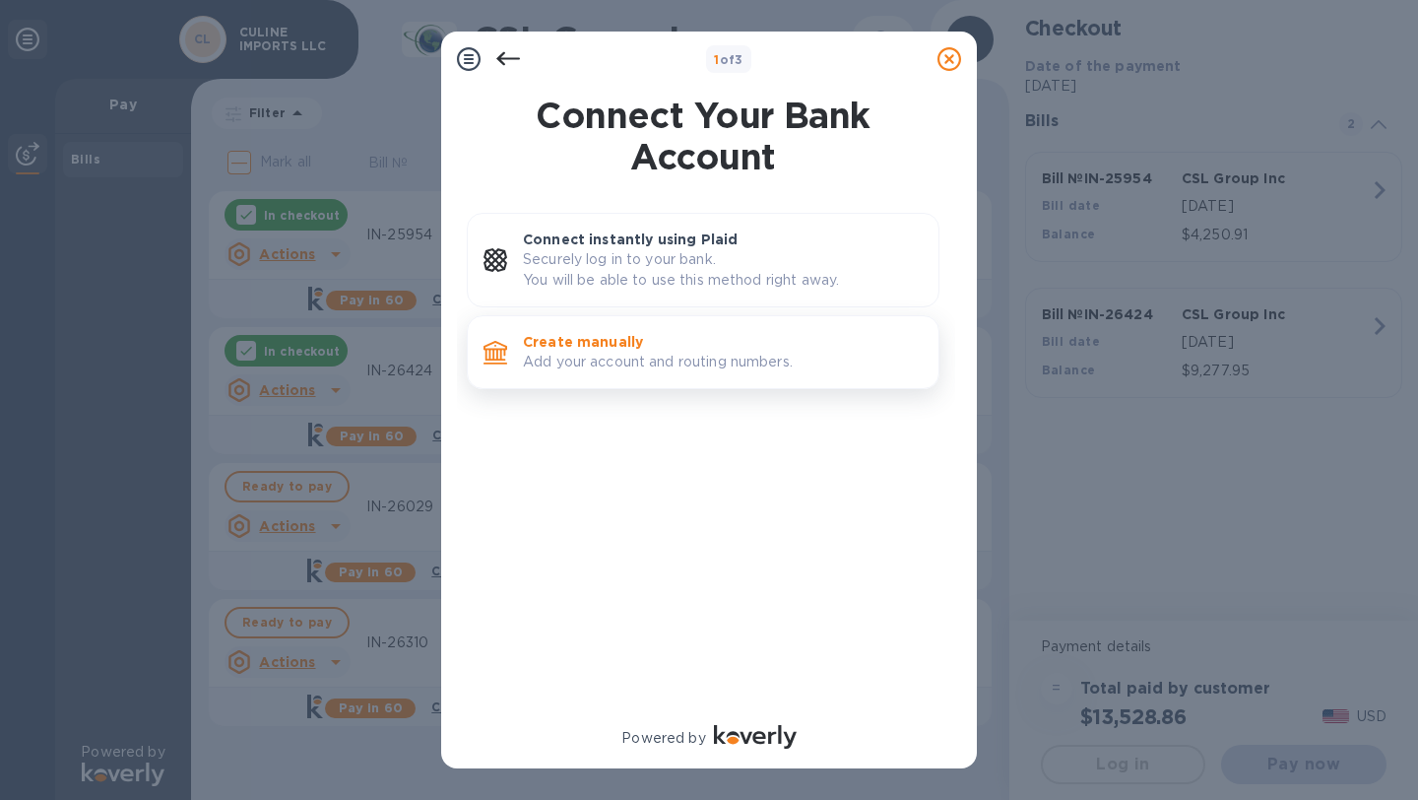
click at [692, 354] on p "Add your account and routing numbers." at bounding box center [723, 362] width 400 height 21
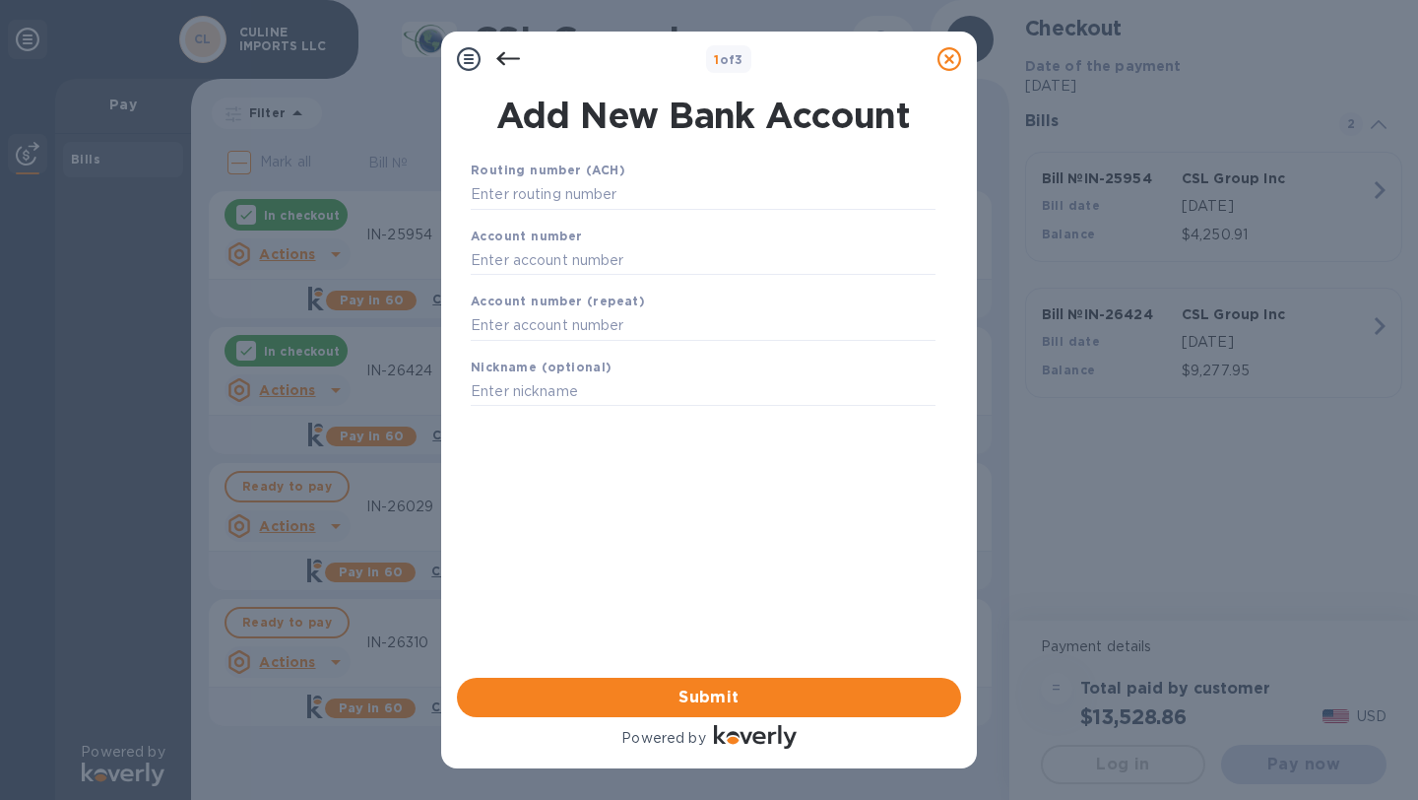
click at [502, 61] on icon at bounding box center [508, 59] width 24 height 24
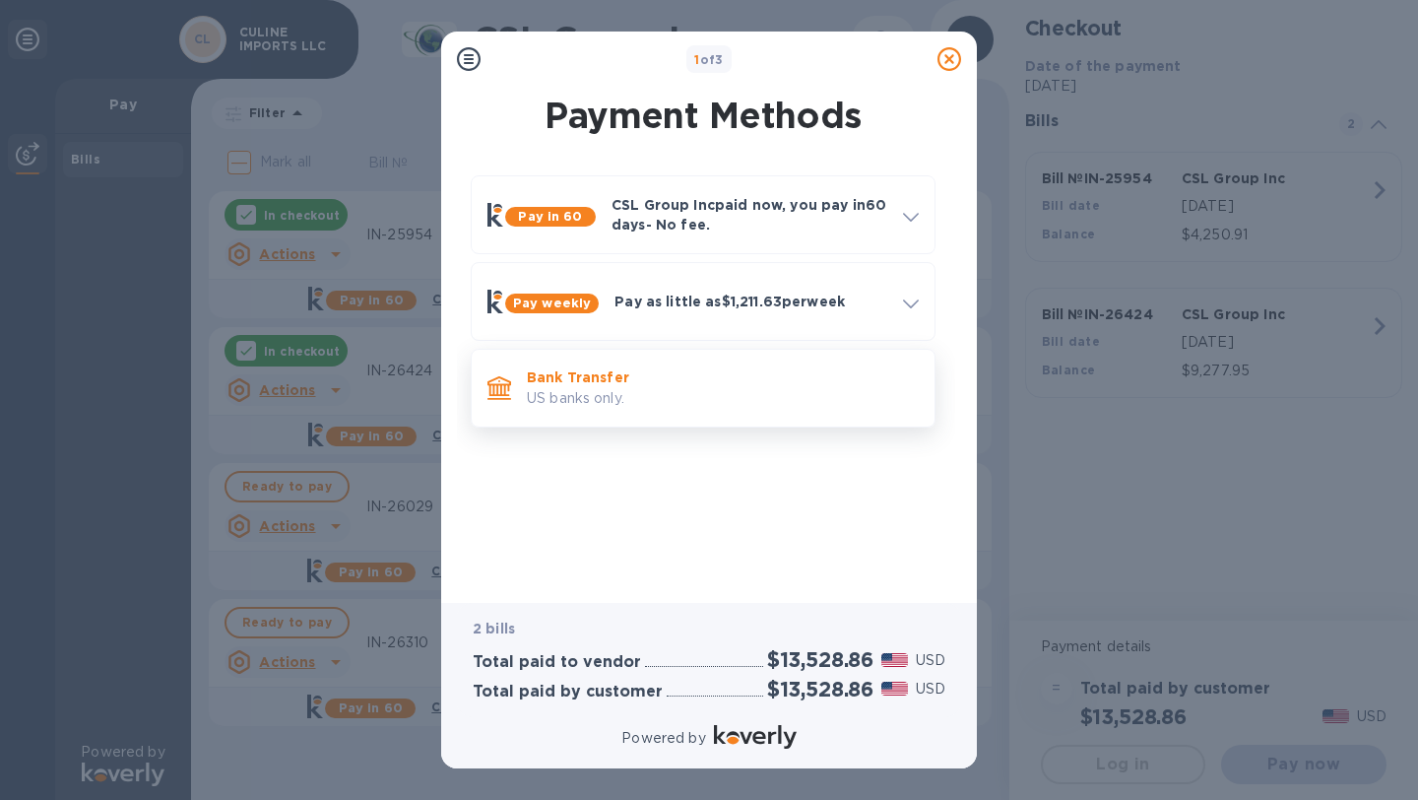
click at [731, 385] on p "Bank Transfer" at bounding box center [723, 377] width 392 height 20
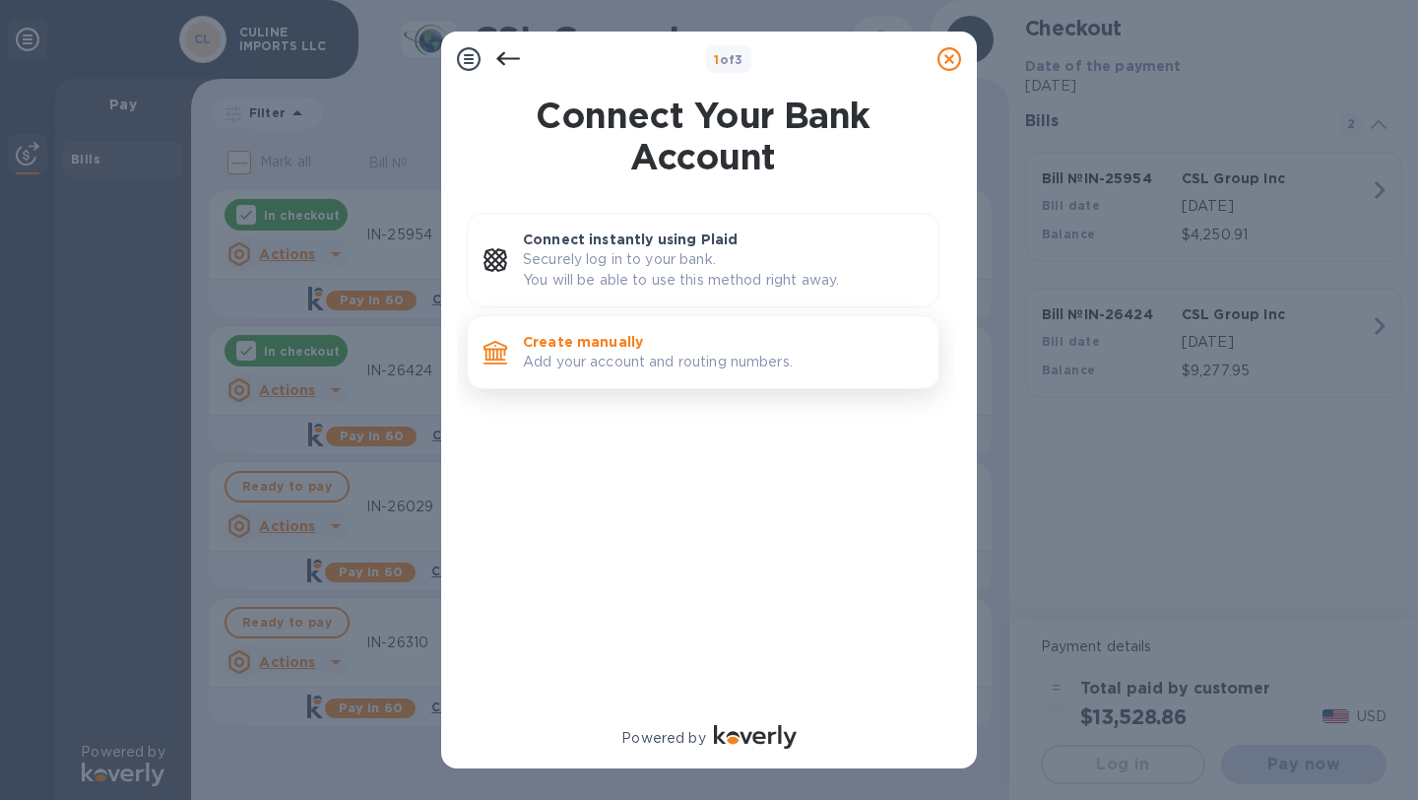
click at [663, 323] on div "Create manually Add your account and routing numbers." at bounding box center [703, 352] width 473 height 74
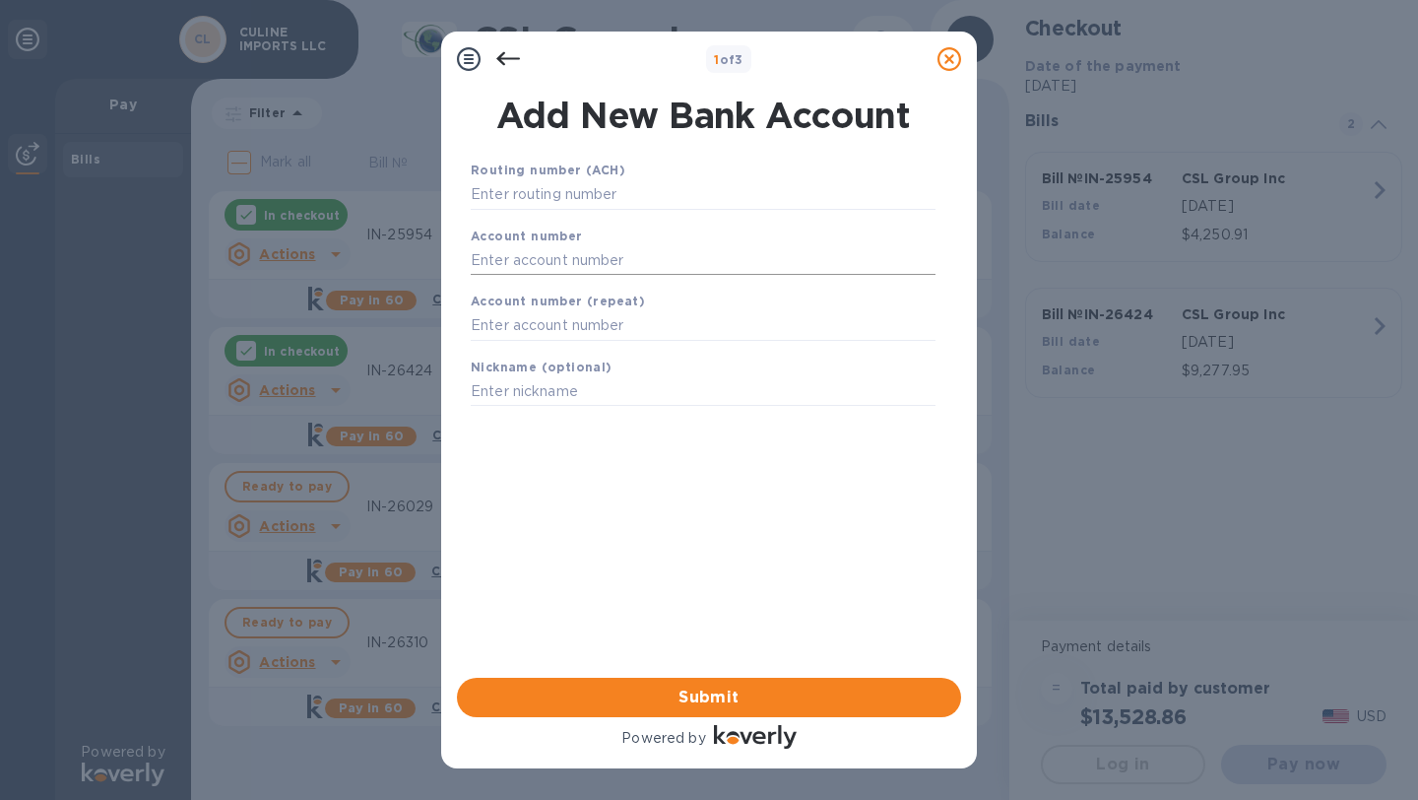
click at [582, 251] on input "text" at bounding box center [703, 260] width 465 height 30
paste input "652363766"
type input "652363766"
click at [563, 312] on input "text" at bounding box center [703, 326] width 465 height 30
paste input "652363766"
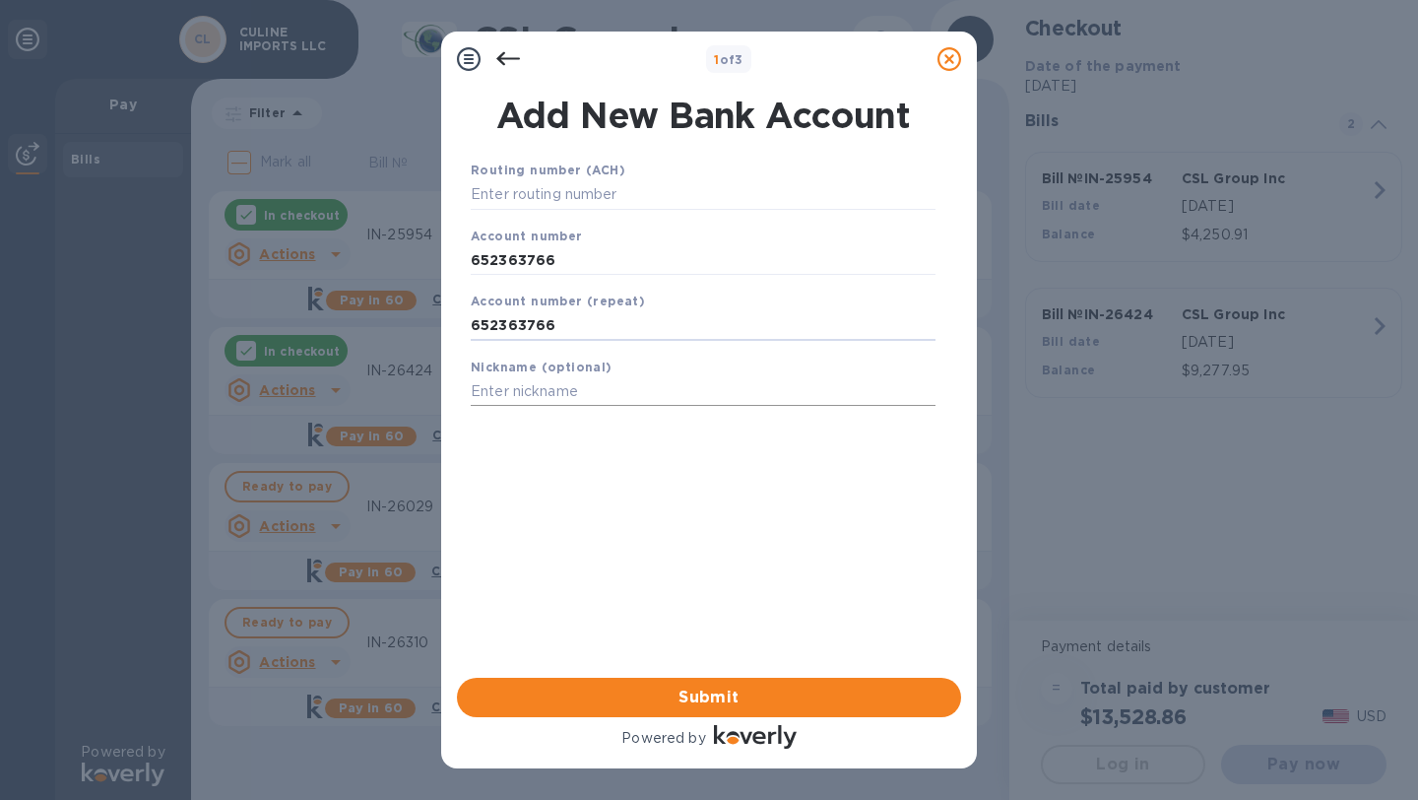
type input "652363766"
click at [549, 393] on input "text" at bounding box center [703, 392] width 465 height 30
type input "CHASE"
click at [521, 196] on input "text" at bounding box center [703, 195] width 465 height 30
paste input "322271627"
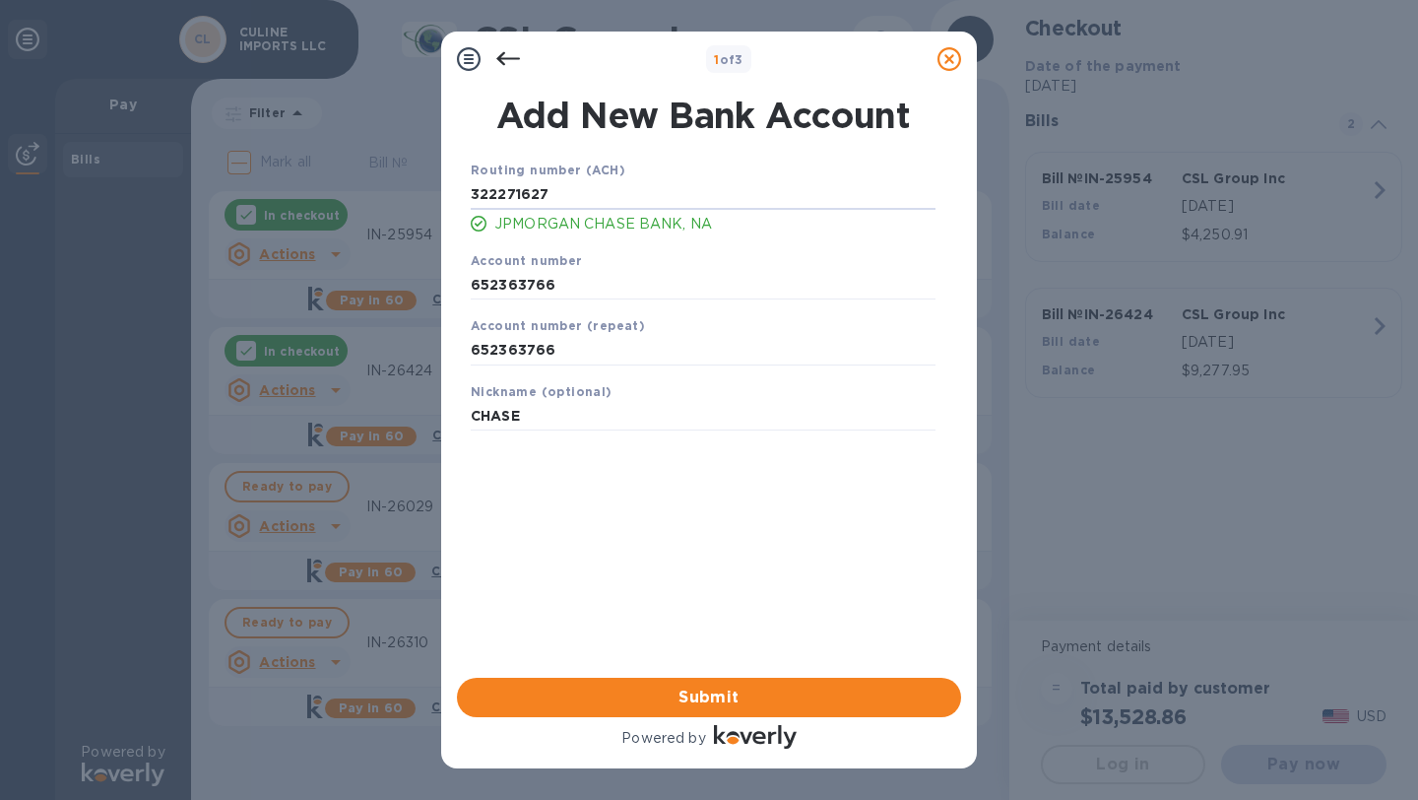
type input "322271627"
click at [772, 696] on span "Submit" at bounding box center [709, 698] width 473 height 24
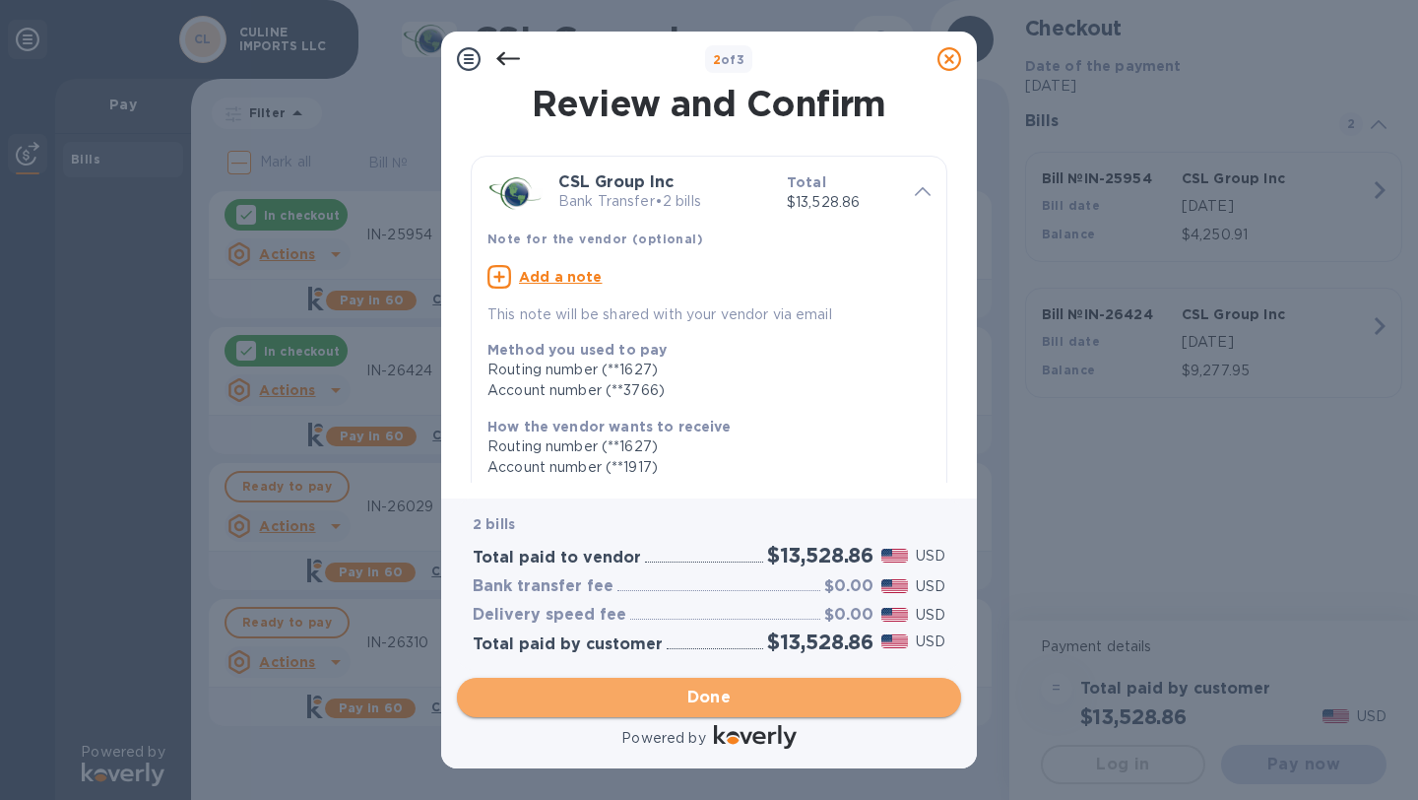
click at [772, 696] on span "Done" at bounding box center [709, 698] width 473 height 24
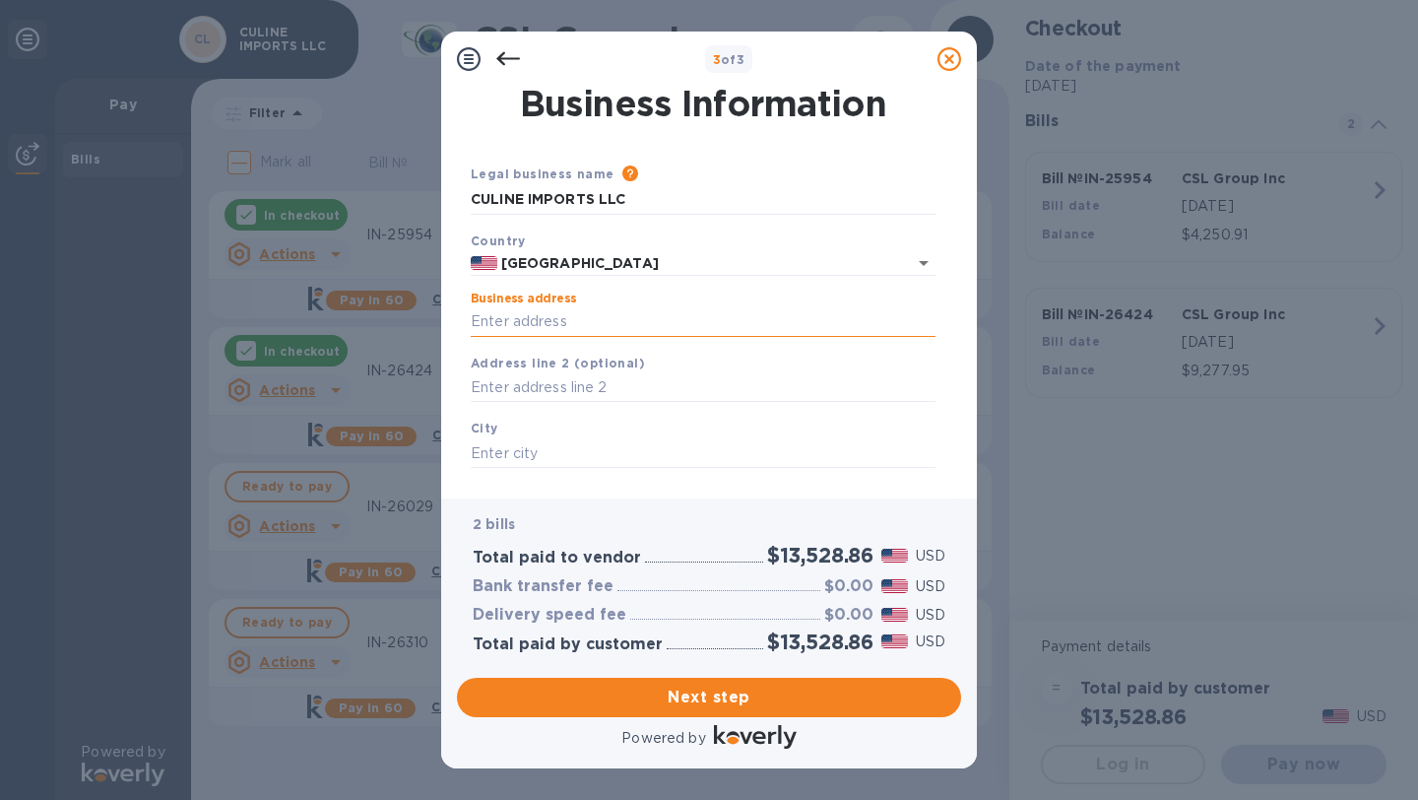
click at [555, 333] on input "Business address" at bounding box center [703, 322] width 465 height 30
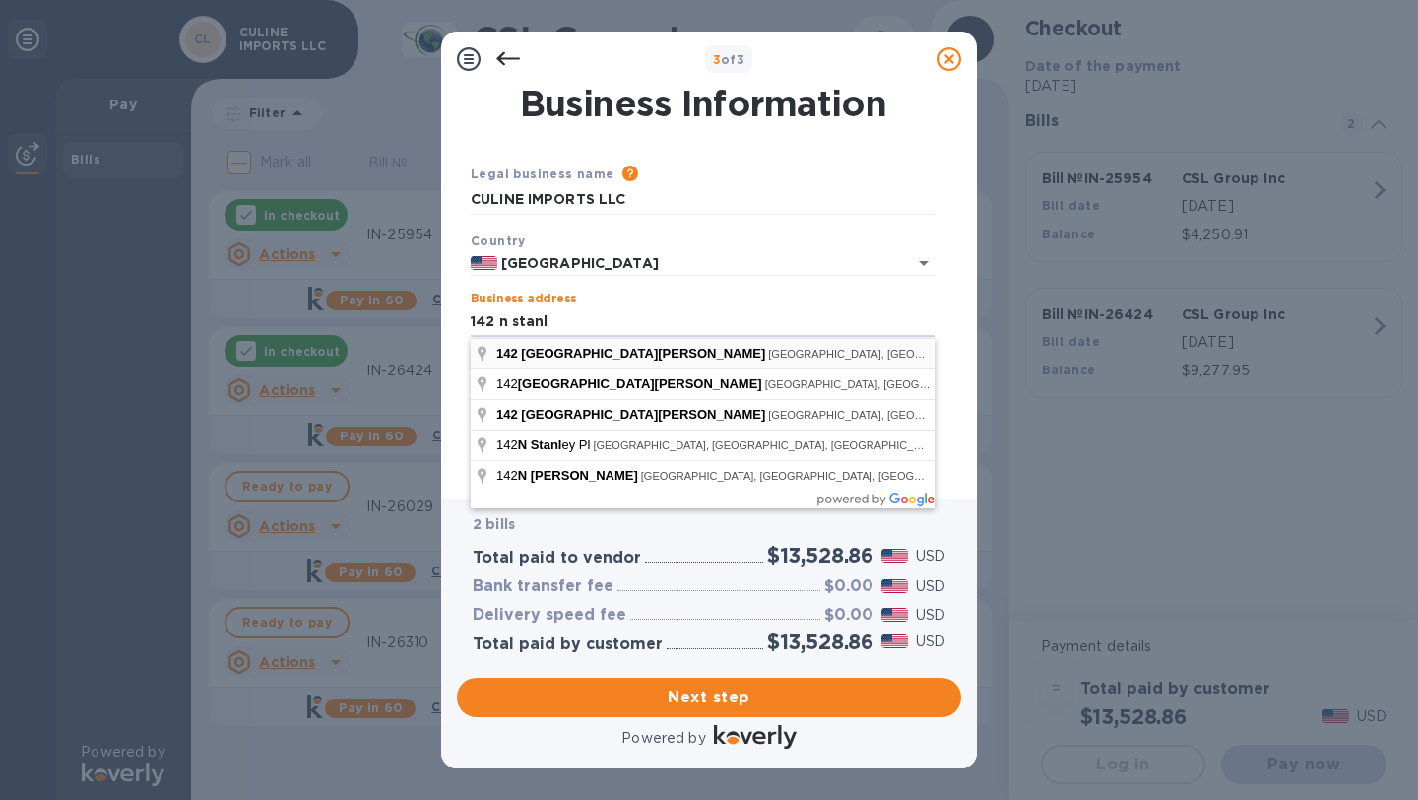
type input "142 North Stanley Drive"
type input "Beverly Hills"
type input "CA"
type input "90211"
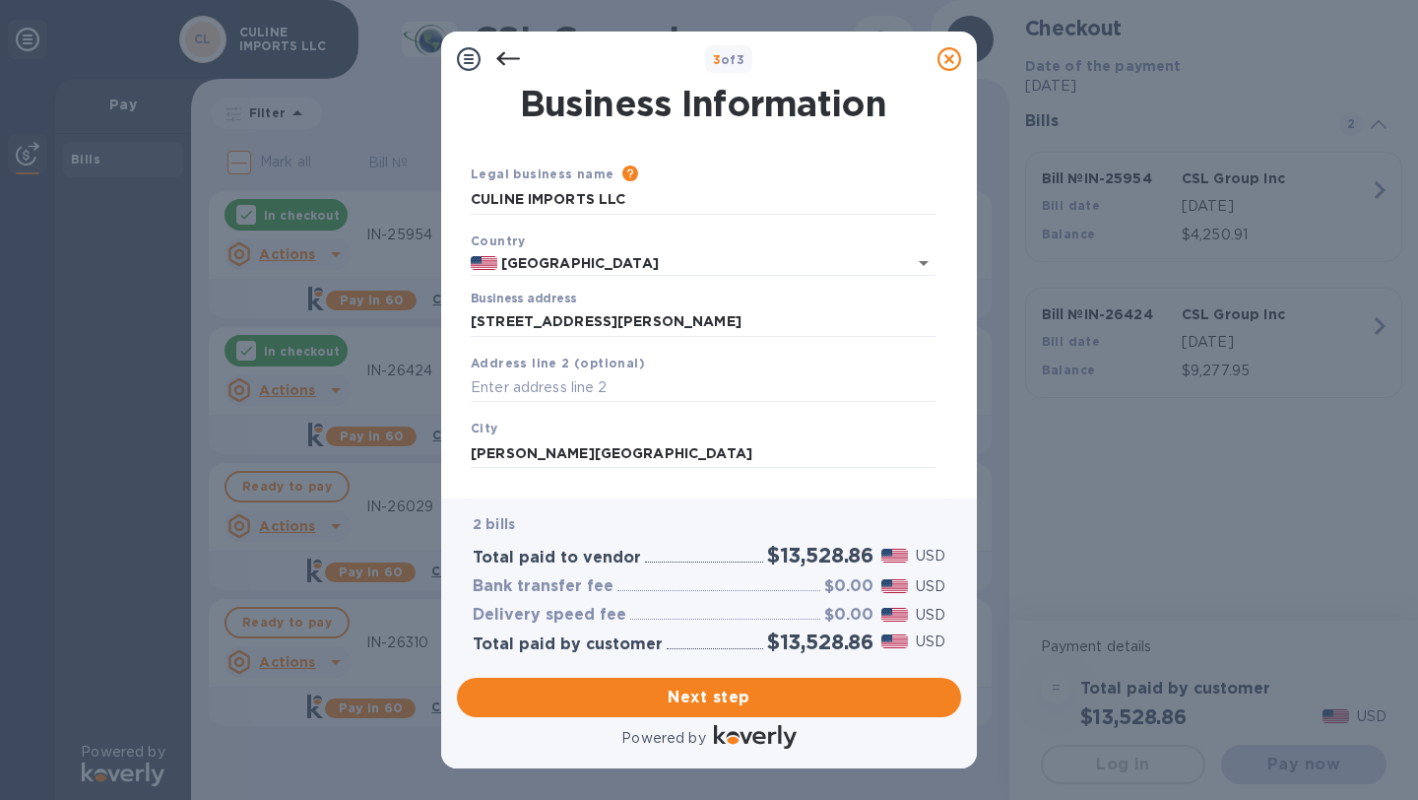
scroll to position [165, 0]
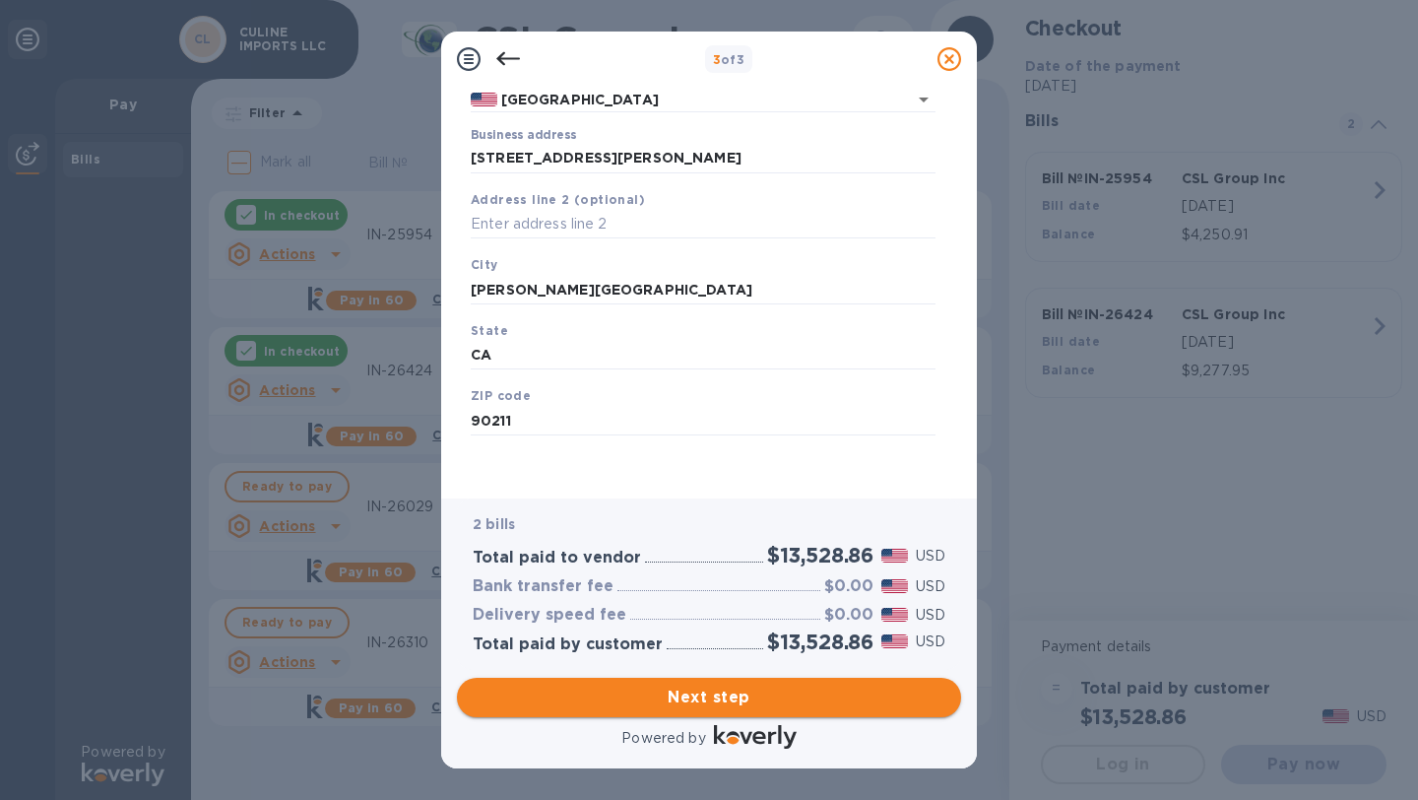
click at [775, 695] on span "Next step" at bounding box center [709, 698] width 473 height 24
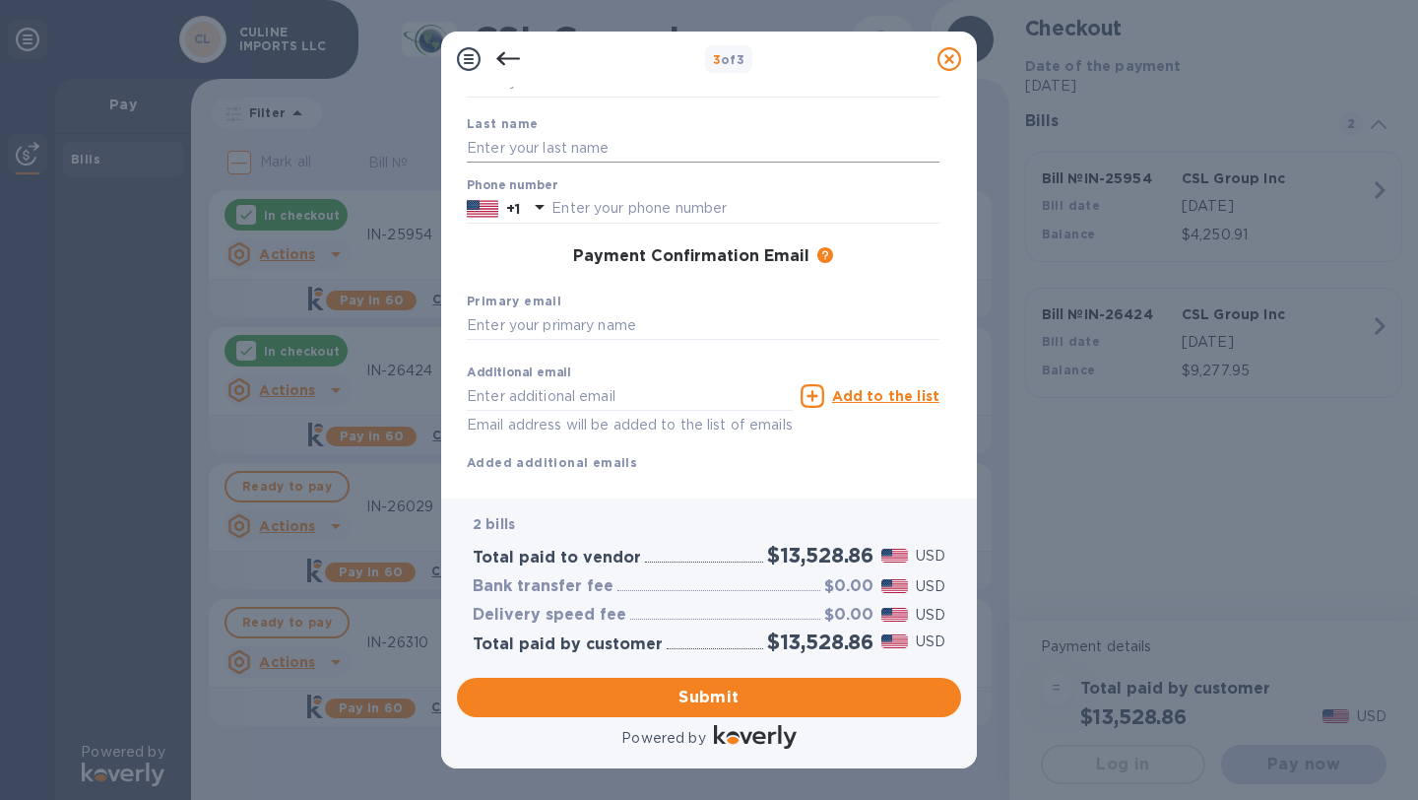
click at [572, 142] on input "text" at bounding box center [703, 148] width 473 height 30
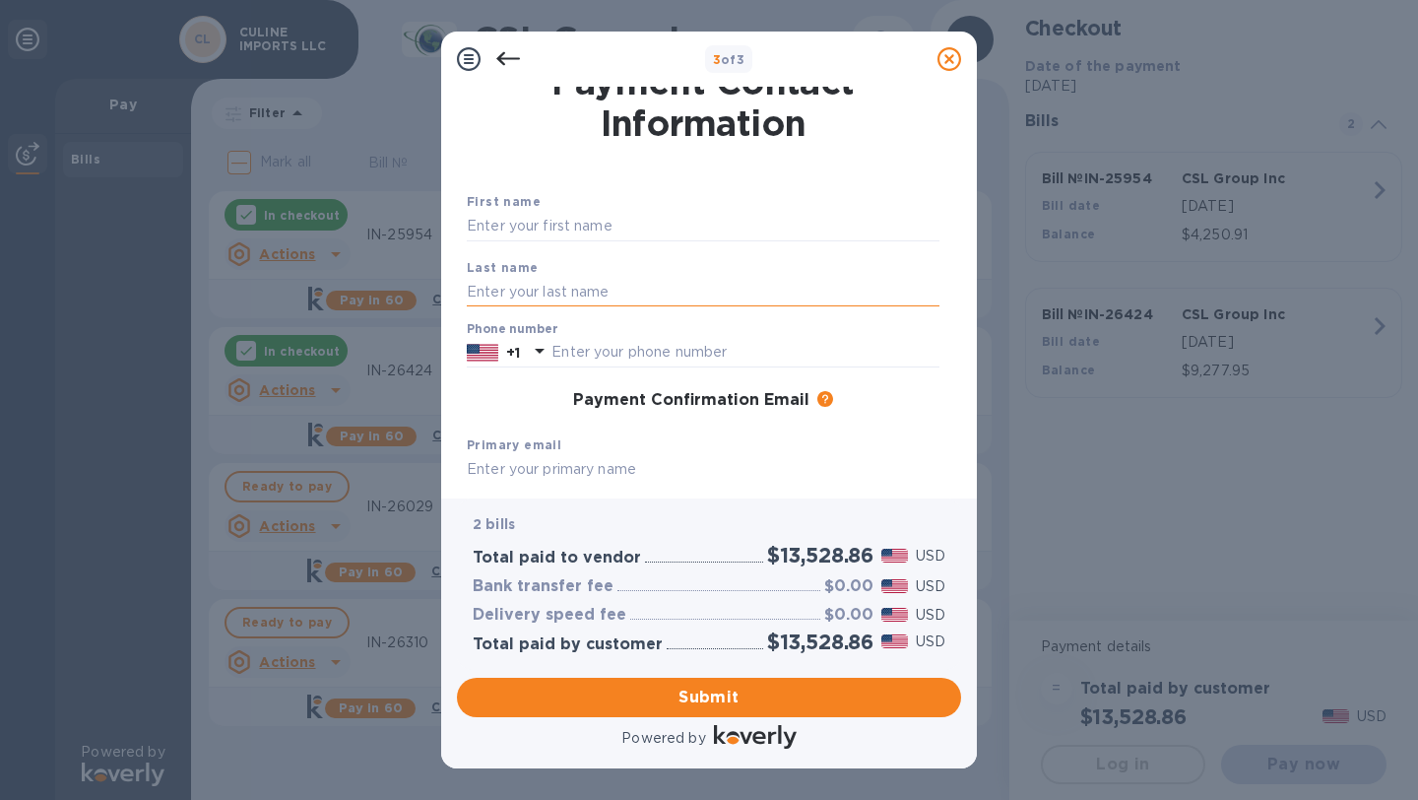
scroll to position [0, 0]
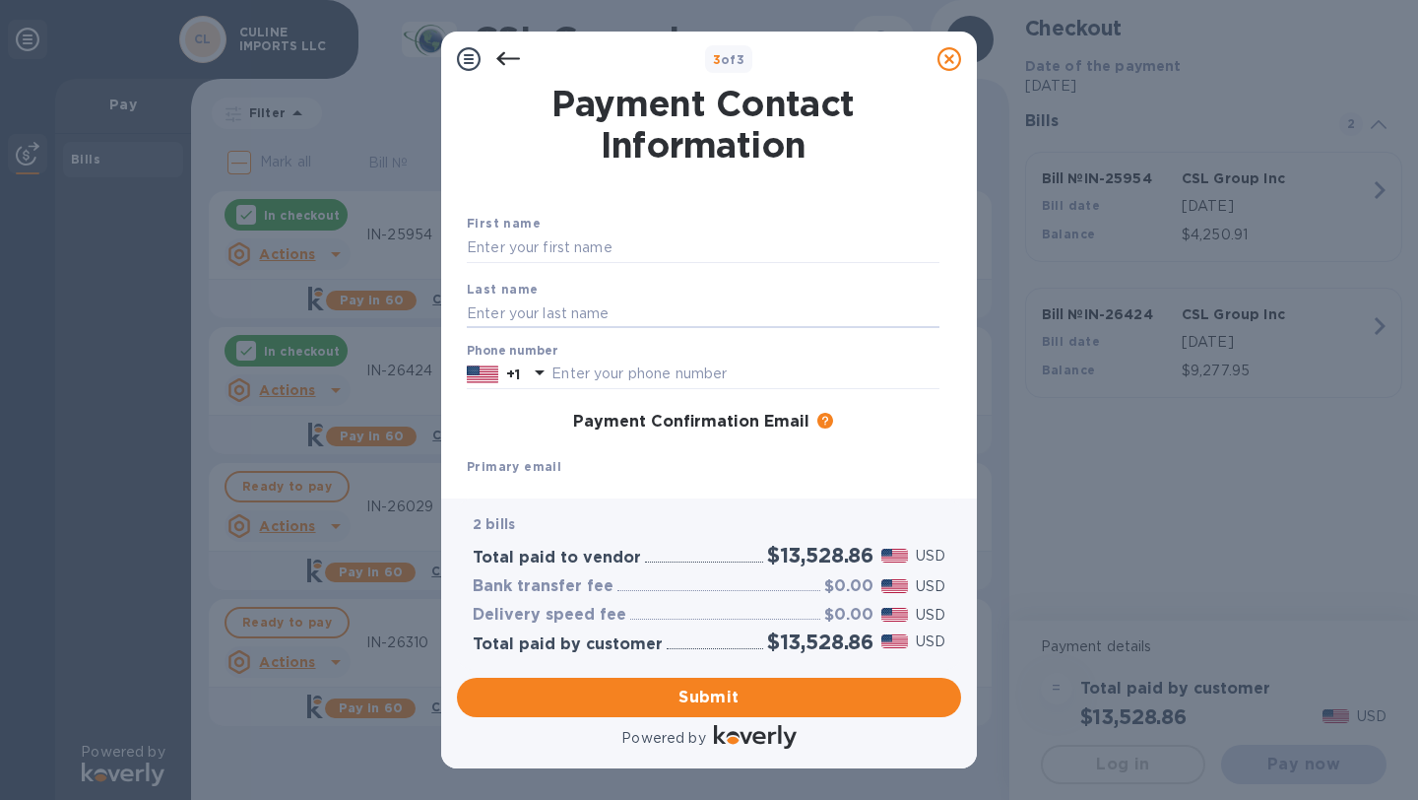
type input "ZARIFPOUR"
type input "AVISHAI"
type input "3106582025"
type input "[EMAIL_ADDRESS][DOMAIN_NAME]"
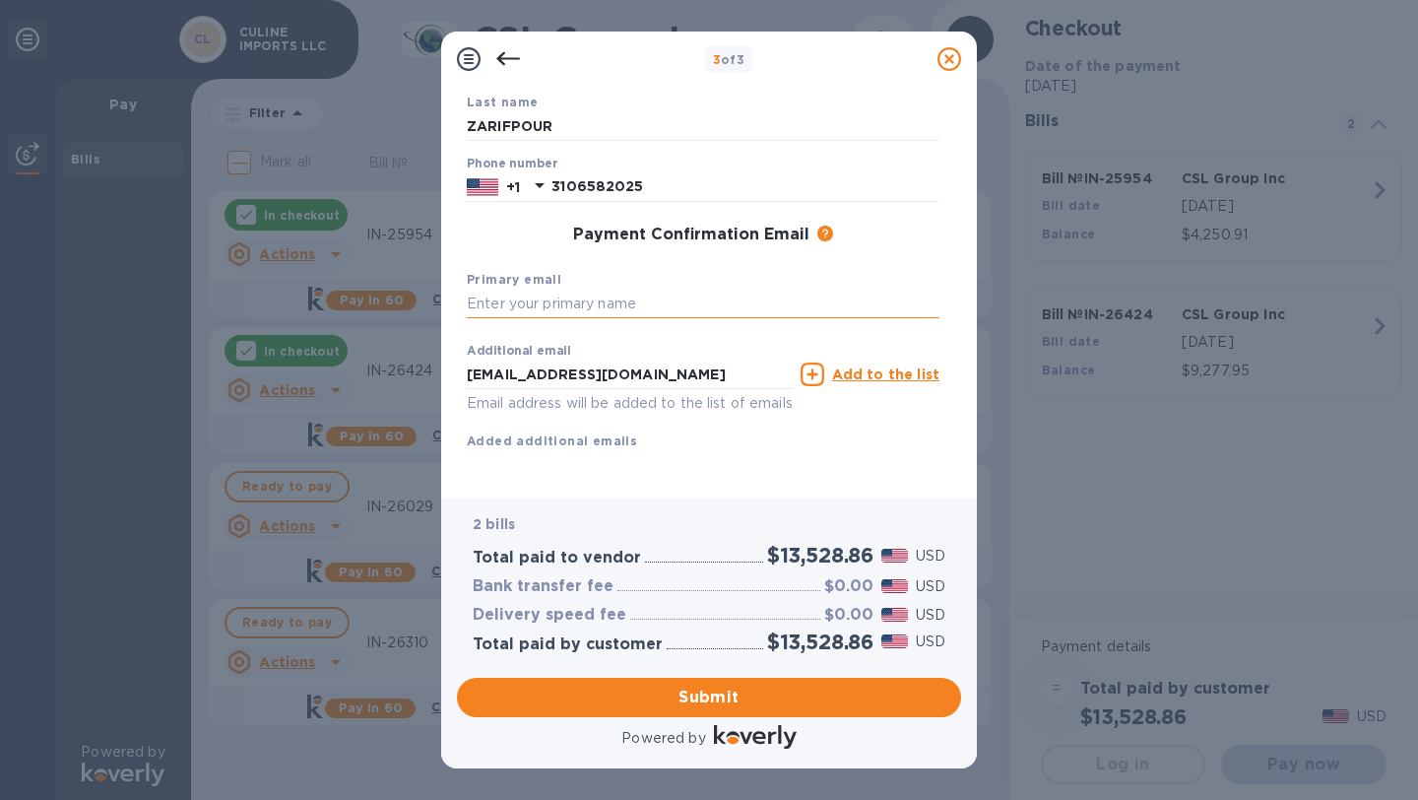
click at [609, 290] on input "text" at bounding box center [703, 305] width 473 height 30
type input "[EMAIL_ADDRESS][DOMAIN_NAME]"
click at [903, 362] on div "Add to the list" at bounding box center [870, 374] width 139 height 24
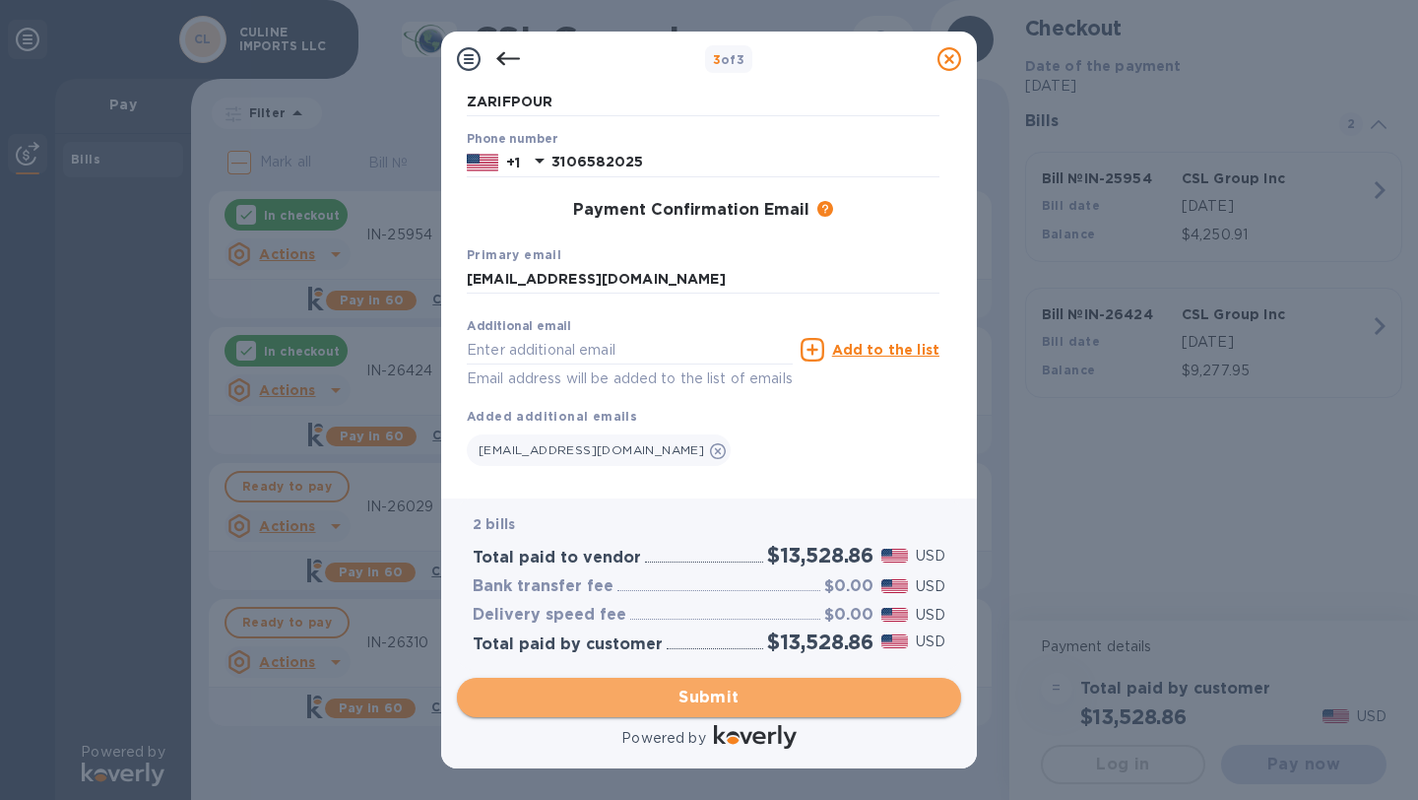
click at [748, 697] on span "Submit" at bounding box center [709, 698] width 473 height 24
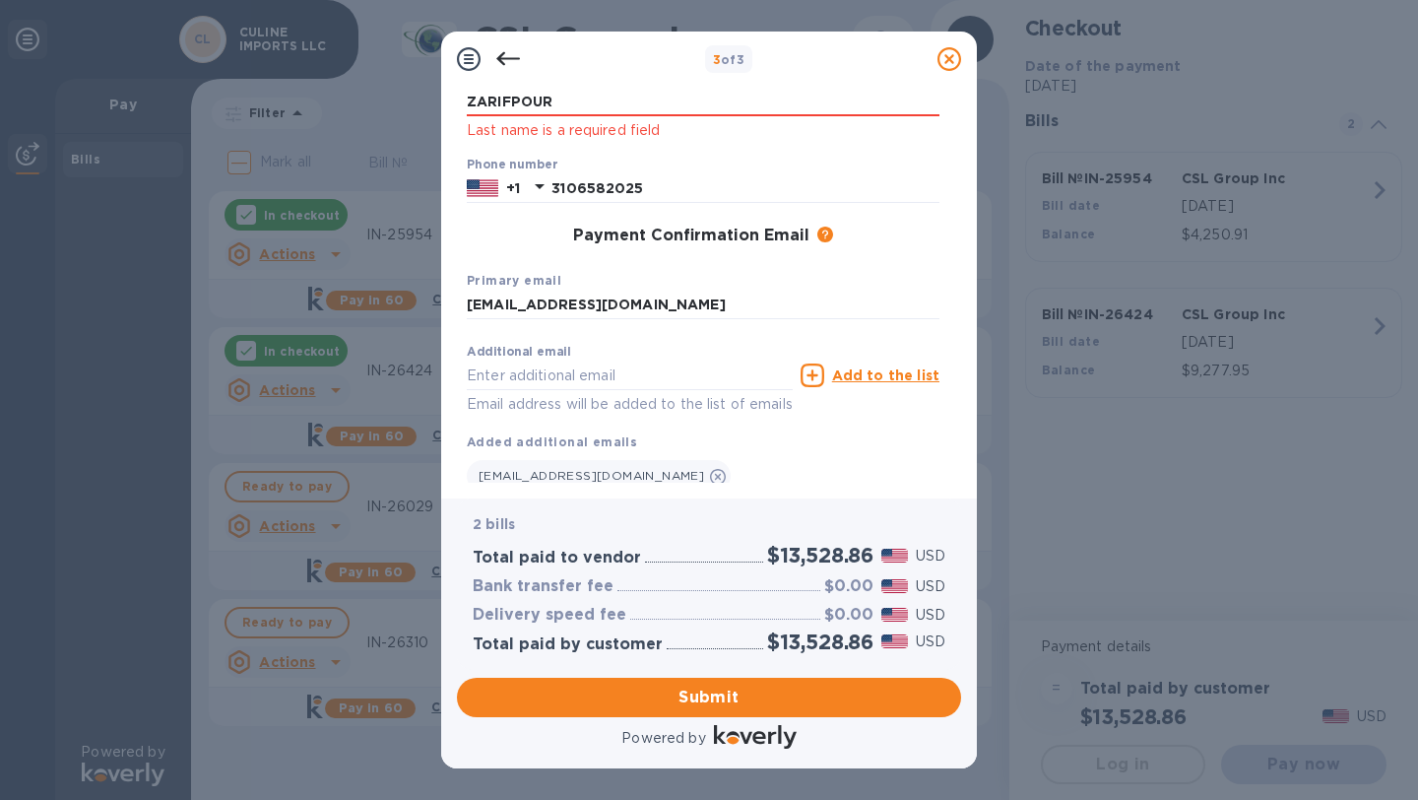
scroll to position [0, 0]
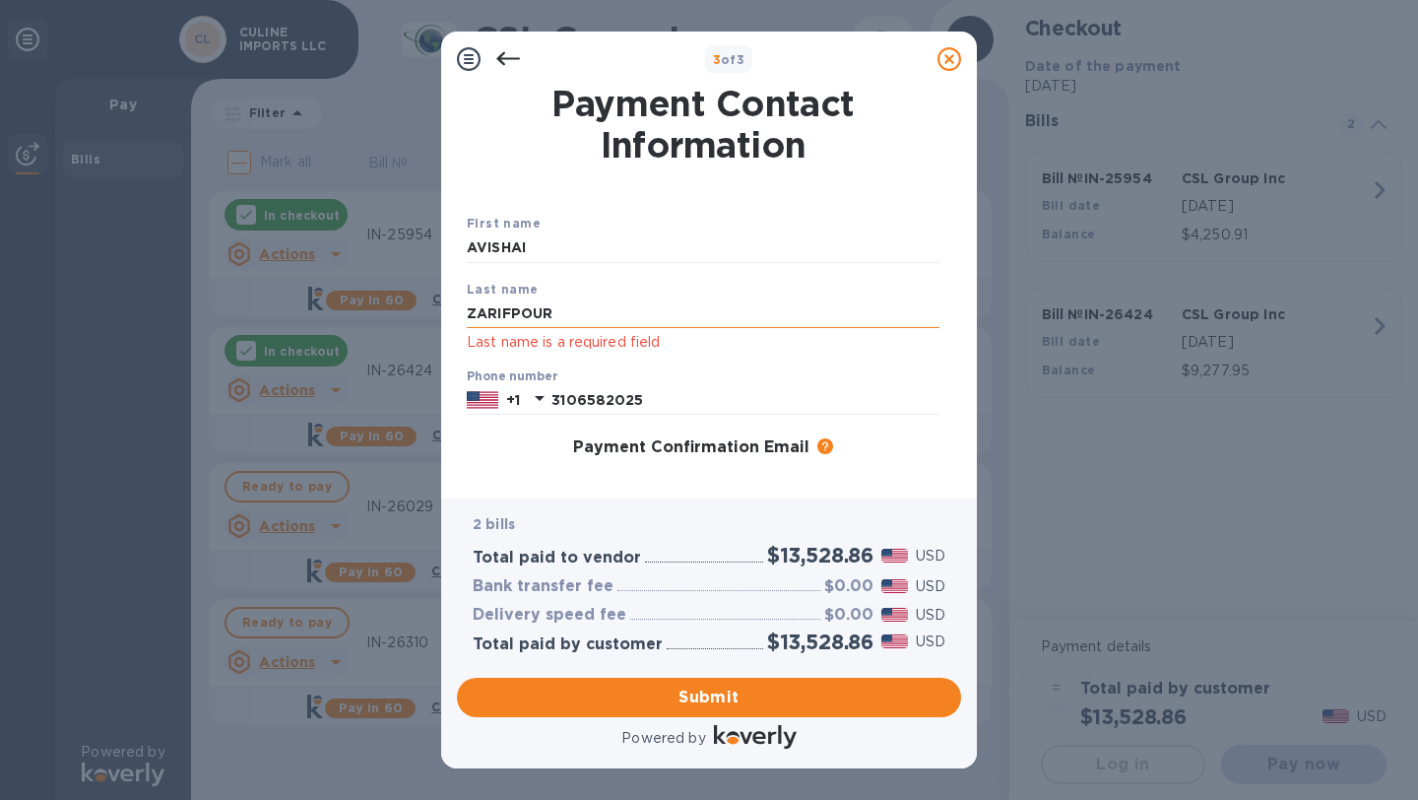
click at [551, 303] on input "ZARIFPOUR" at bounding box center [703, 313] width 473 height 30
type input "Zarifpour"
click at [579, 276] on div "Last name Zarifpour Last name is a required field" at bounding box center [703, 317] width 489 height 92
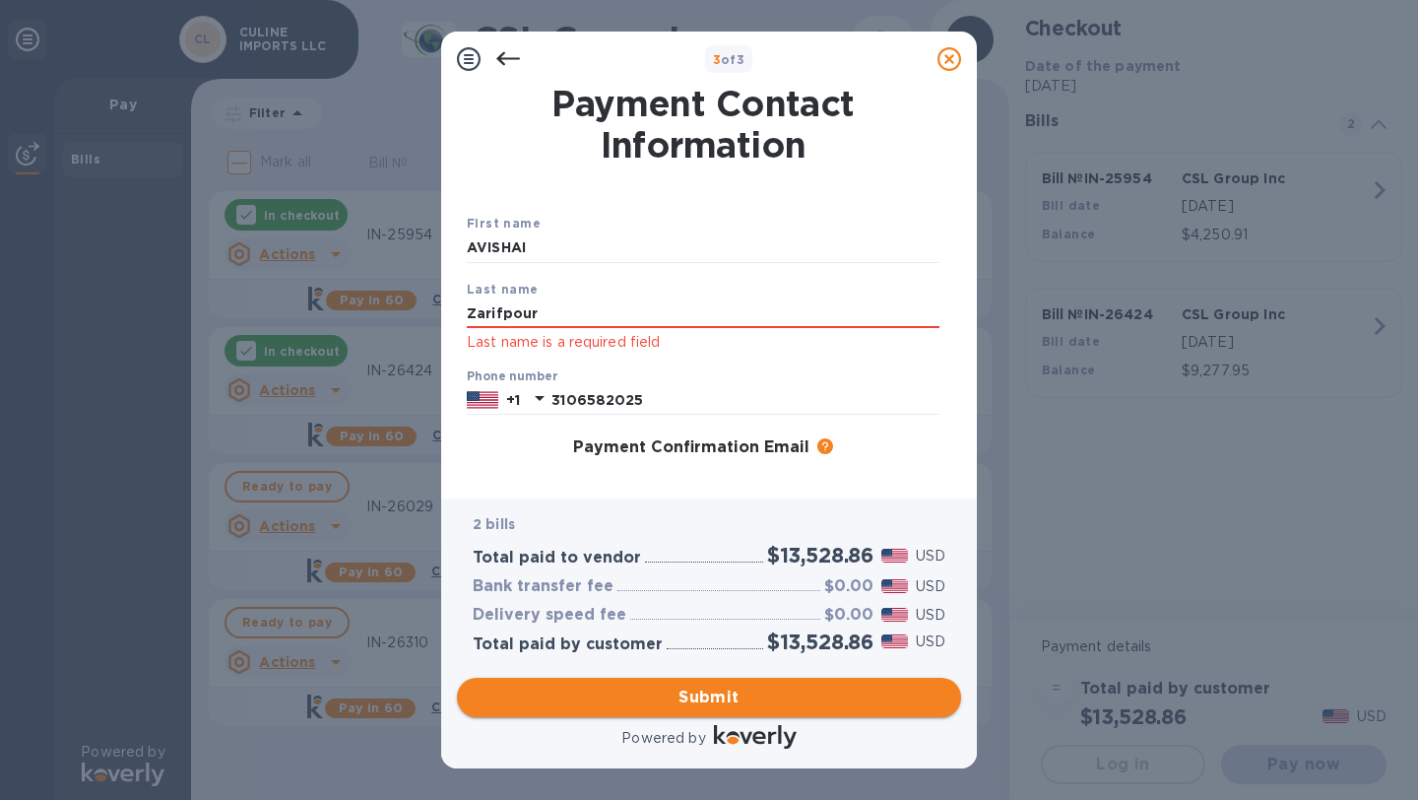
click at [731, 707] on span "Submit" at bounding box center [709, 698] width 473 height 24
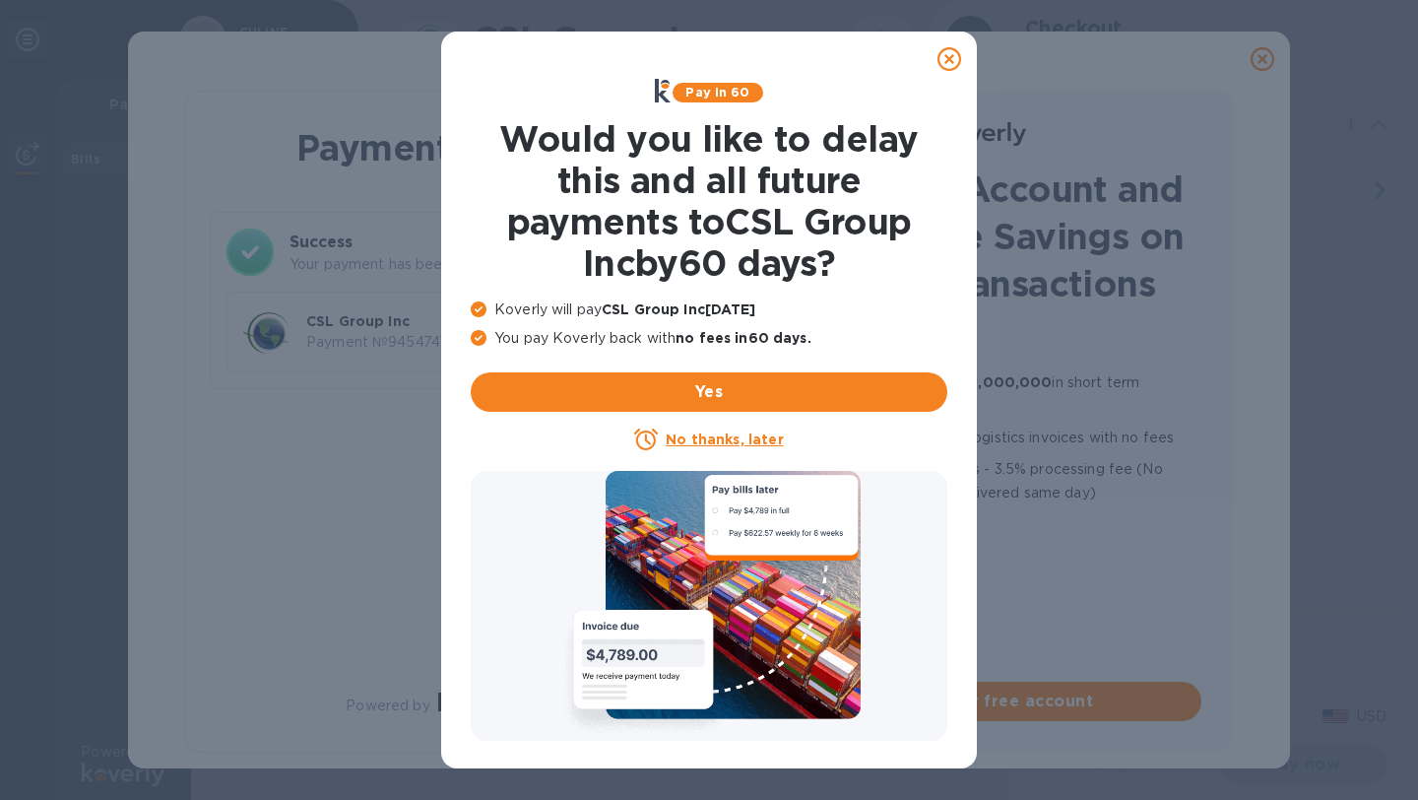
click at [952, 65] on icon at bounding box center [950, 59] width 24 height 24
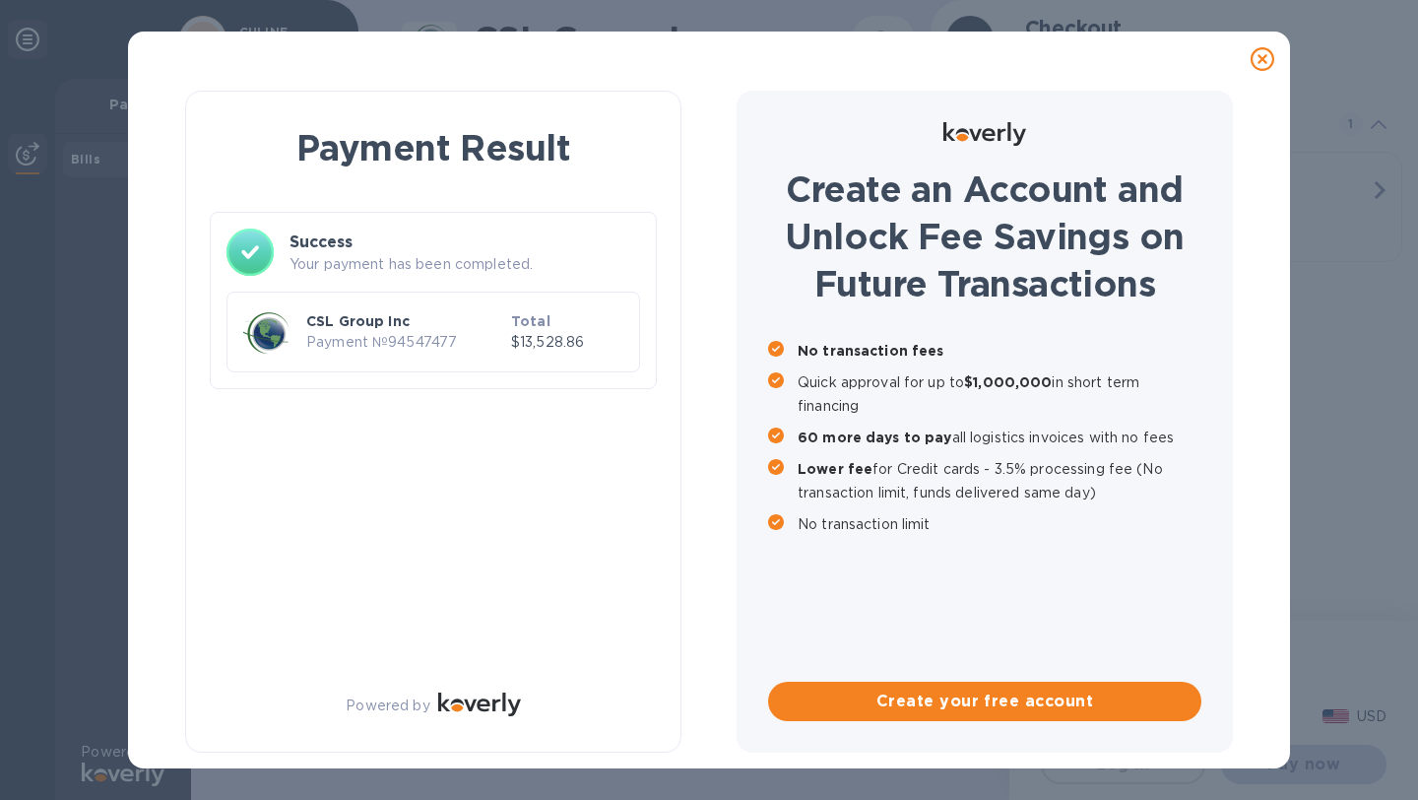
click at [1250, 53] on div at bounding box center [1262, 58] width 39 height 39
click at [1275, 65] on div at bounding box center [1262, 58] width 39 height 39
